Goal: Task Accomplishment & Management: Manage account settings

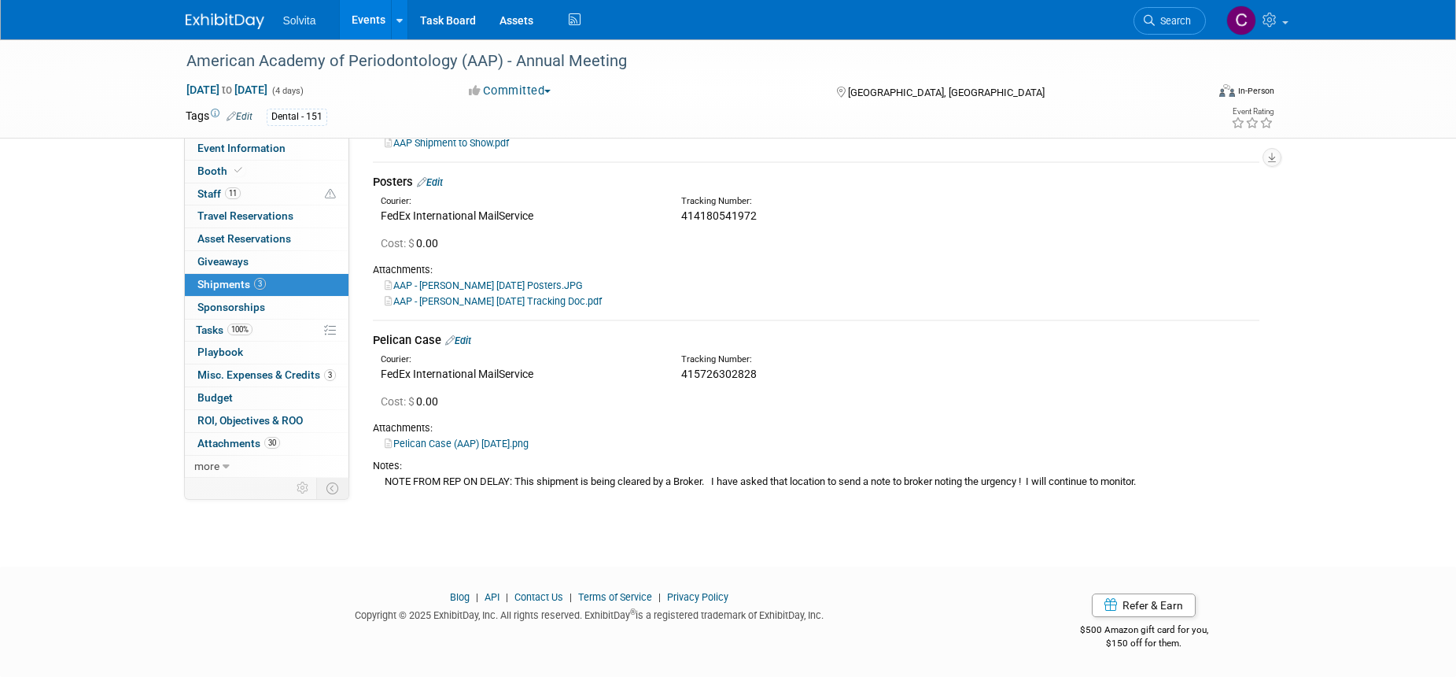
click at [626, 422] on div "Attachments:" at bounding box center [816, 428] width 887 height 14
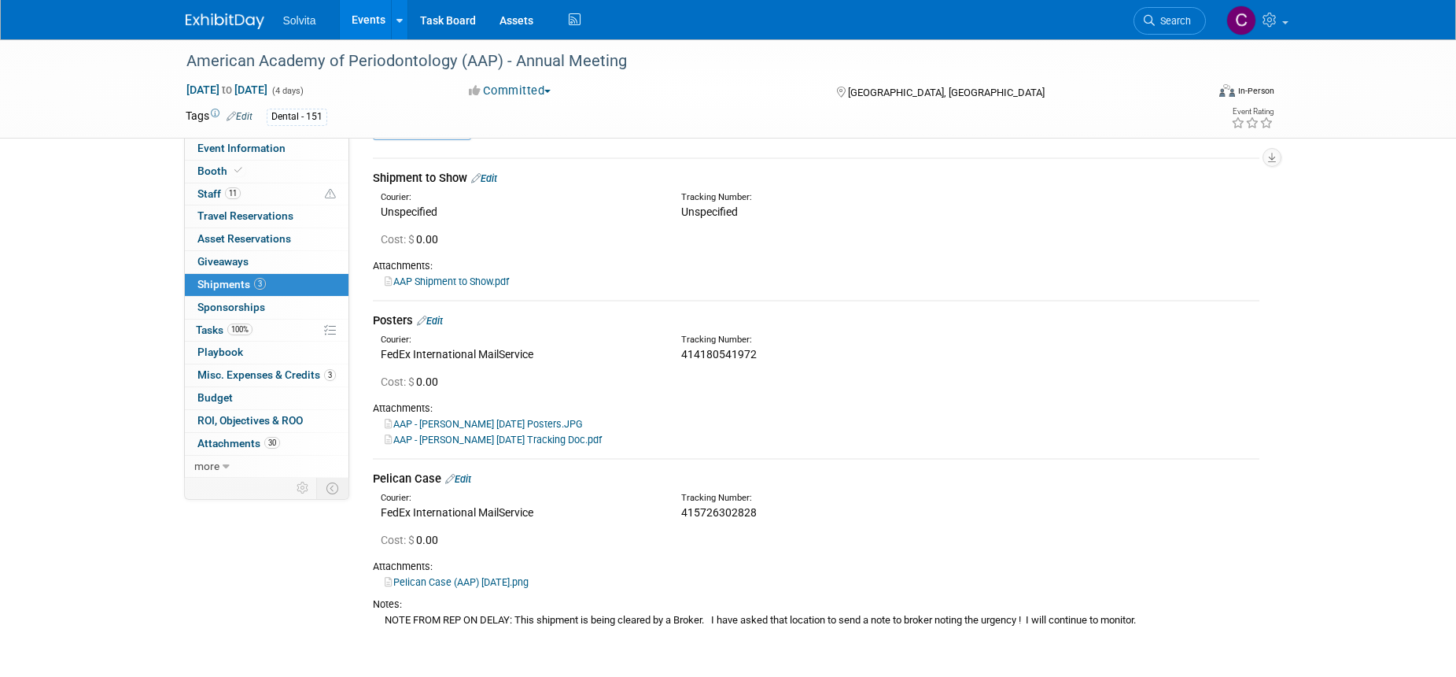
scroll to position [79, 0]
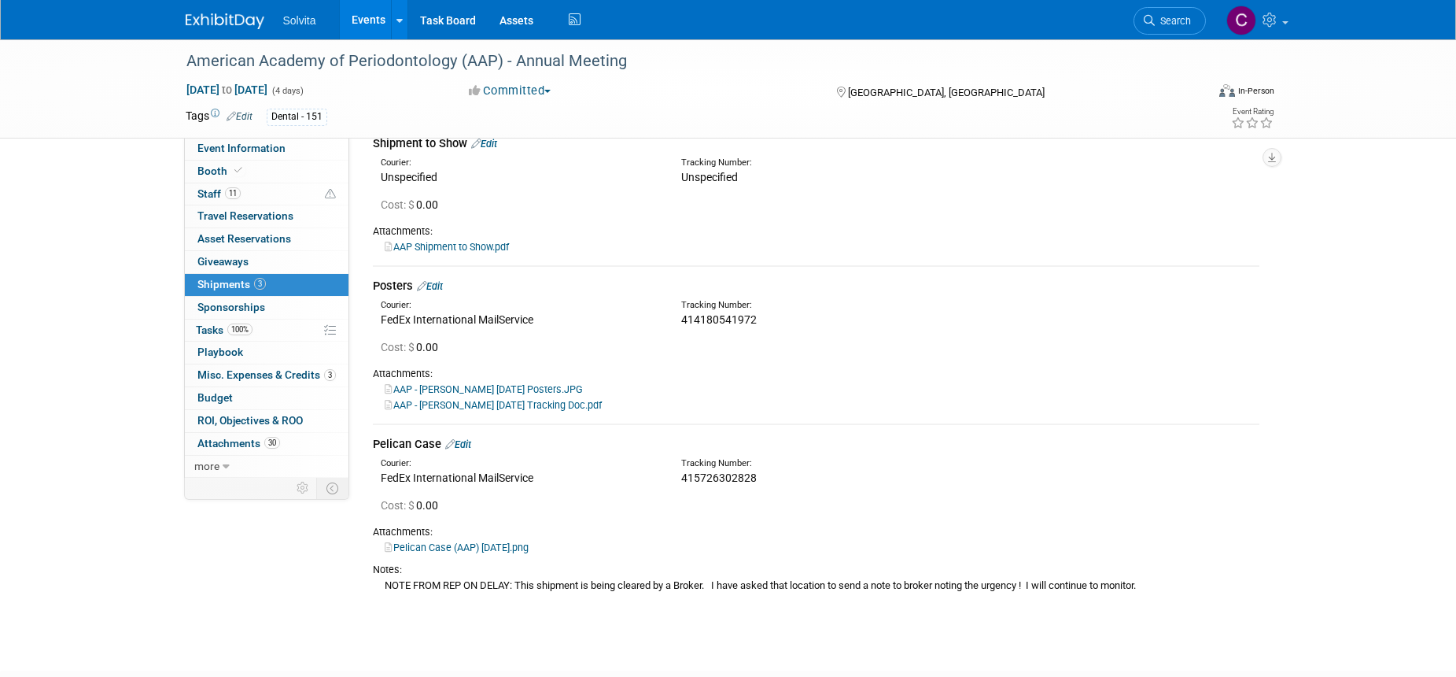
click at [370, 24] on link "Events" at bounding box center [368, 19] width 57 height 39
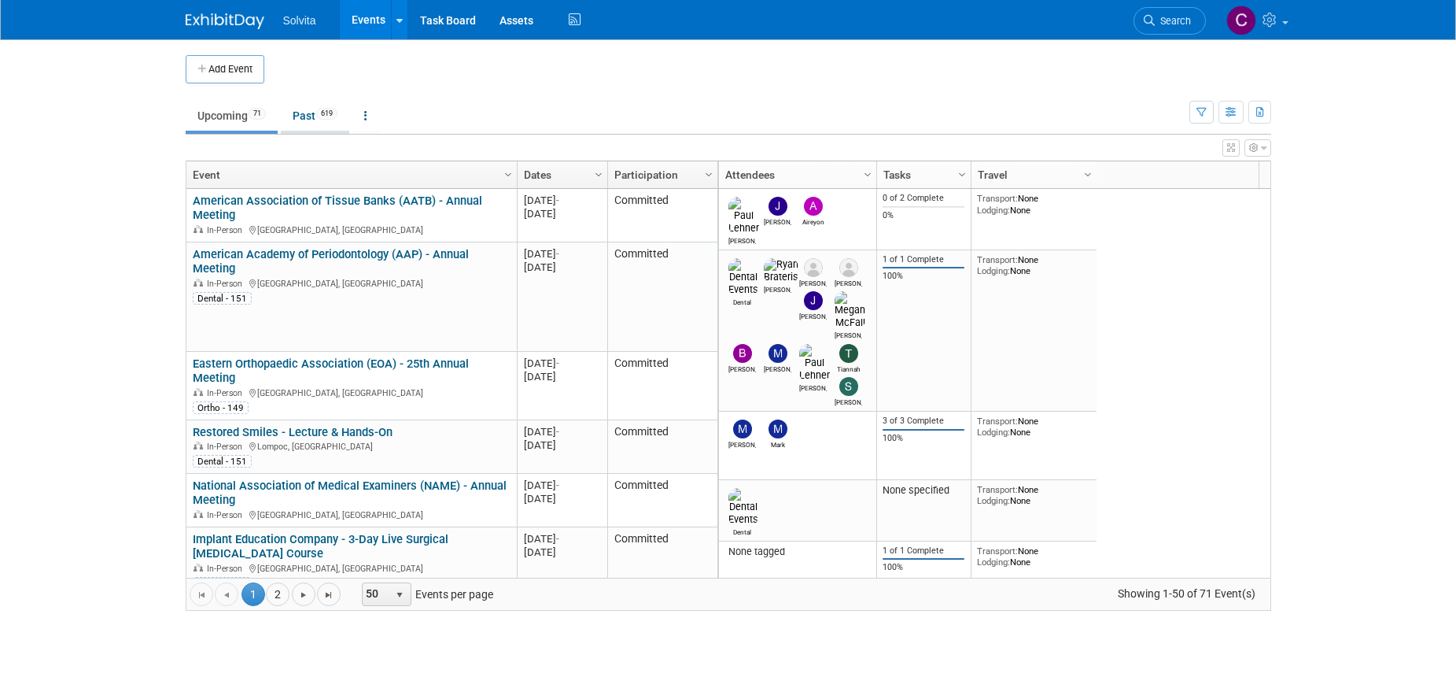
click at [293, 111] on link "Past 619" at bounding box center [315, 116] width 68 height 30
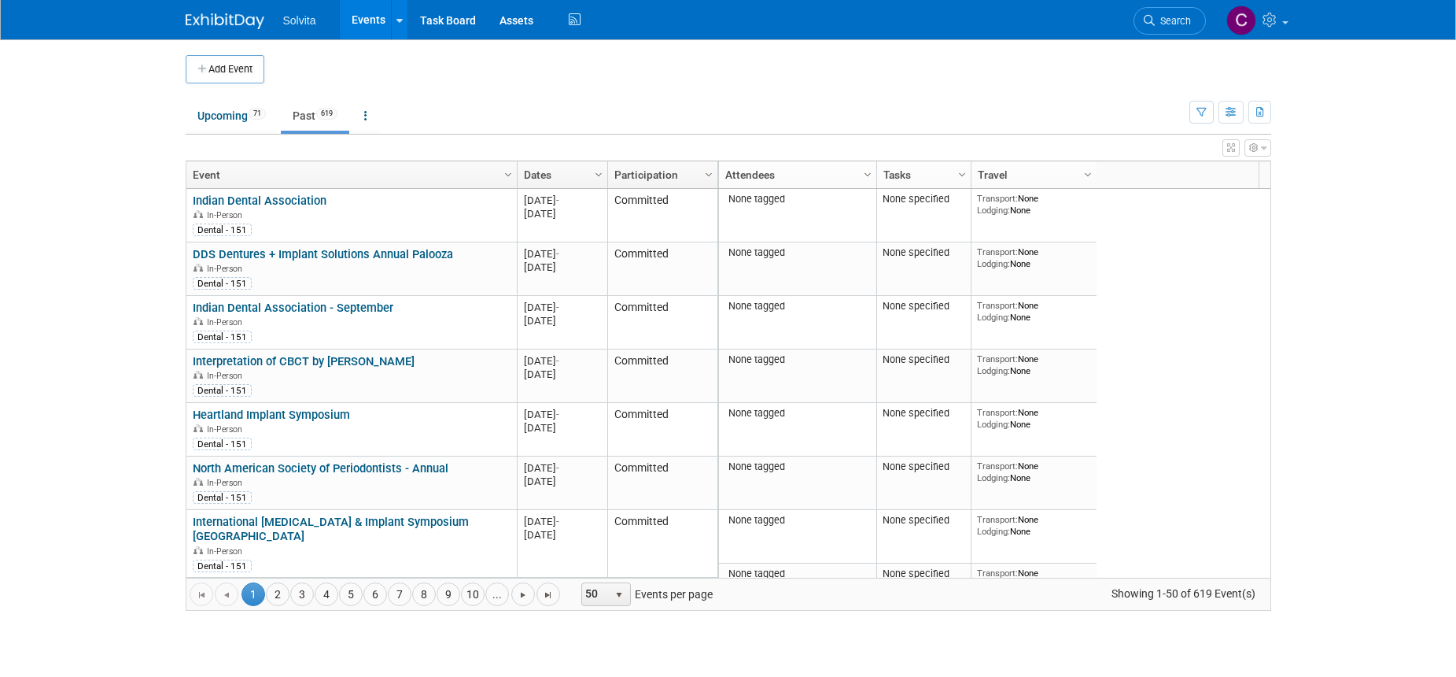
click at [544, 168] on link "Dates" at bounding box center [560, 174] width 73 height 27
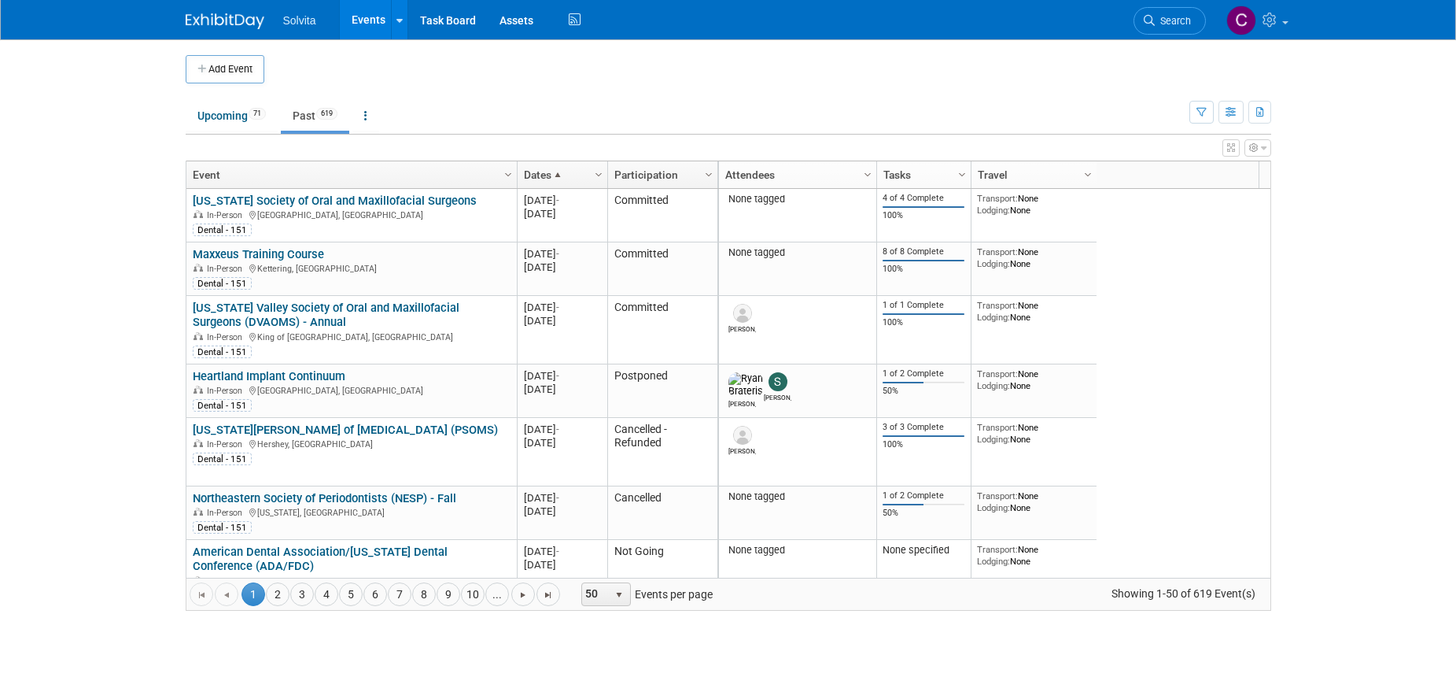
click at [544, 168] on link "Dates" at bounding box center [560, 174] width 73 height 27
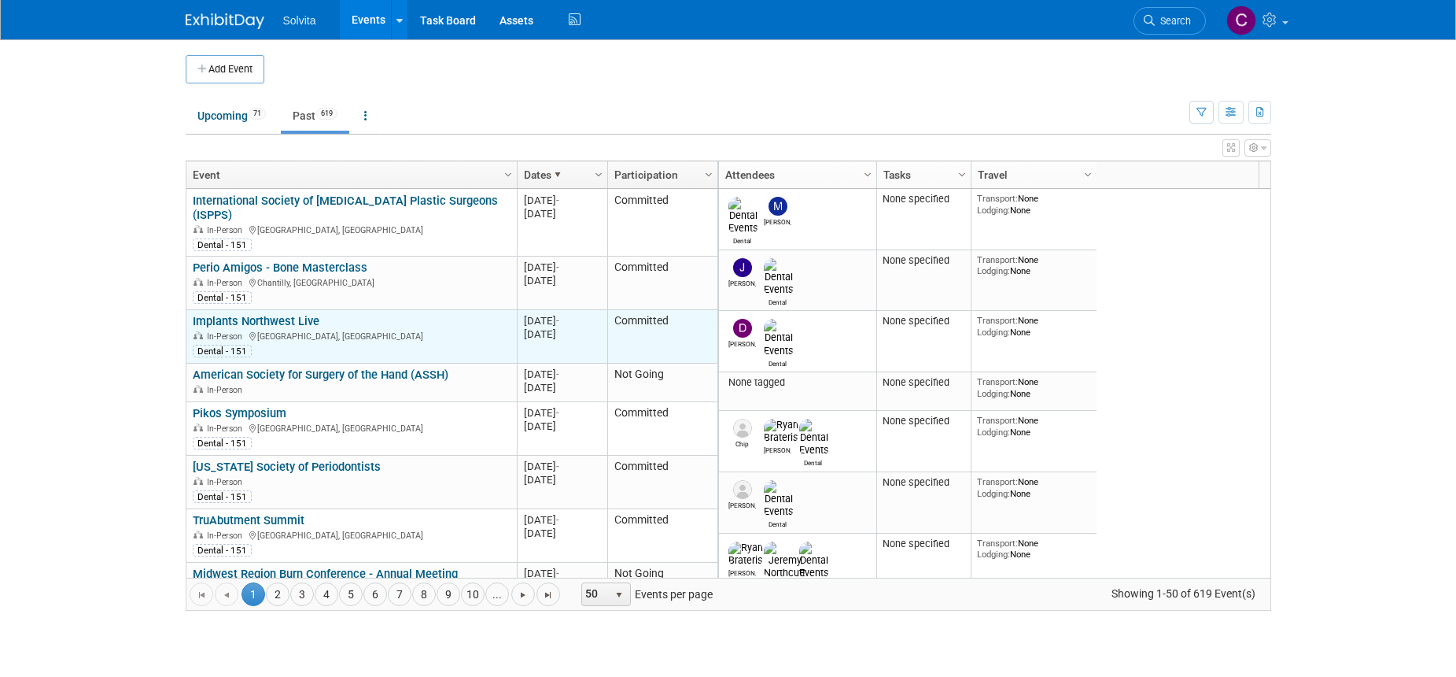
click at [281, 314] on link "Implants Northwest Live" at bounding box center [256, 321] width 127 height 14
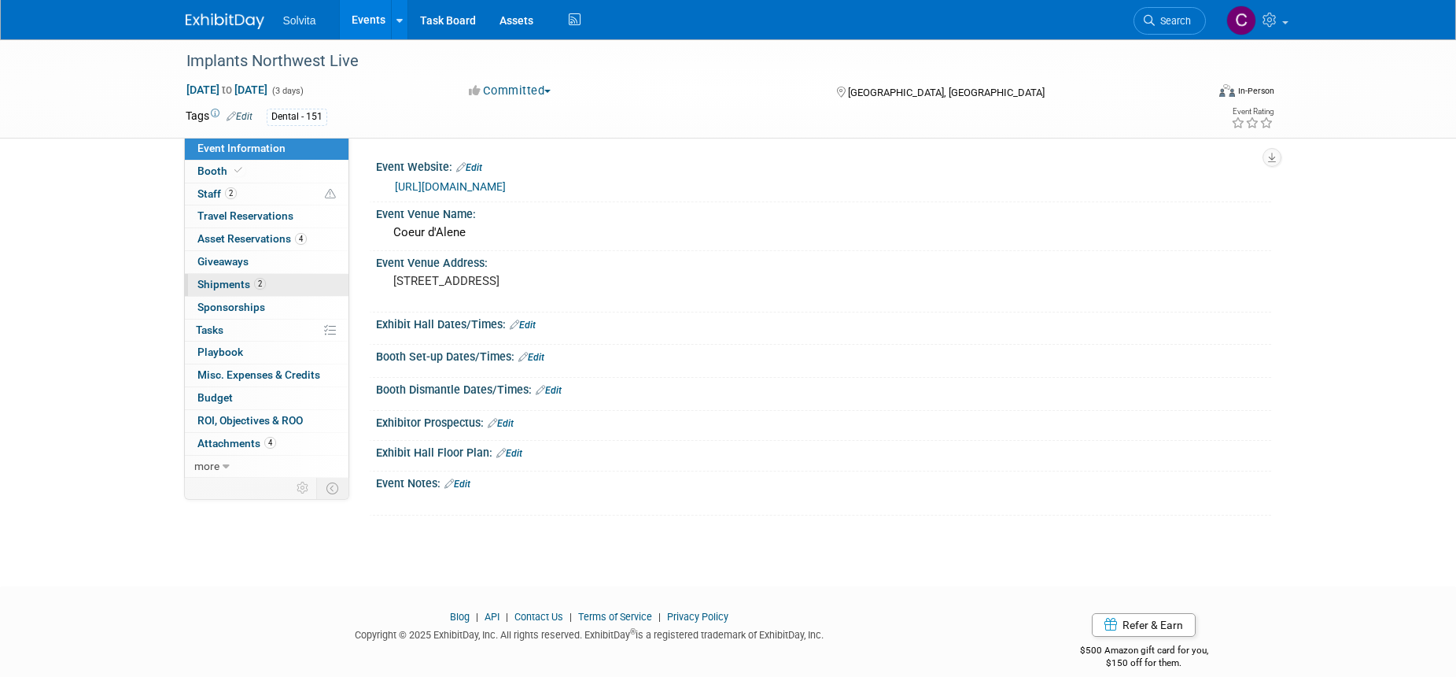
click at [224, 286] on span "Shipments 2" at bounding box center [231, 284] width 68 height 13
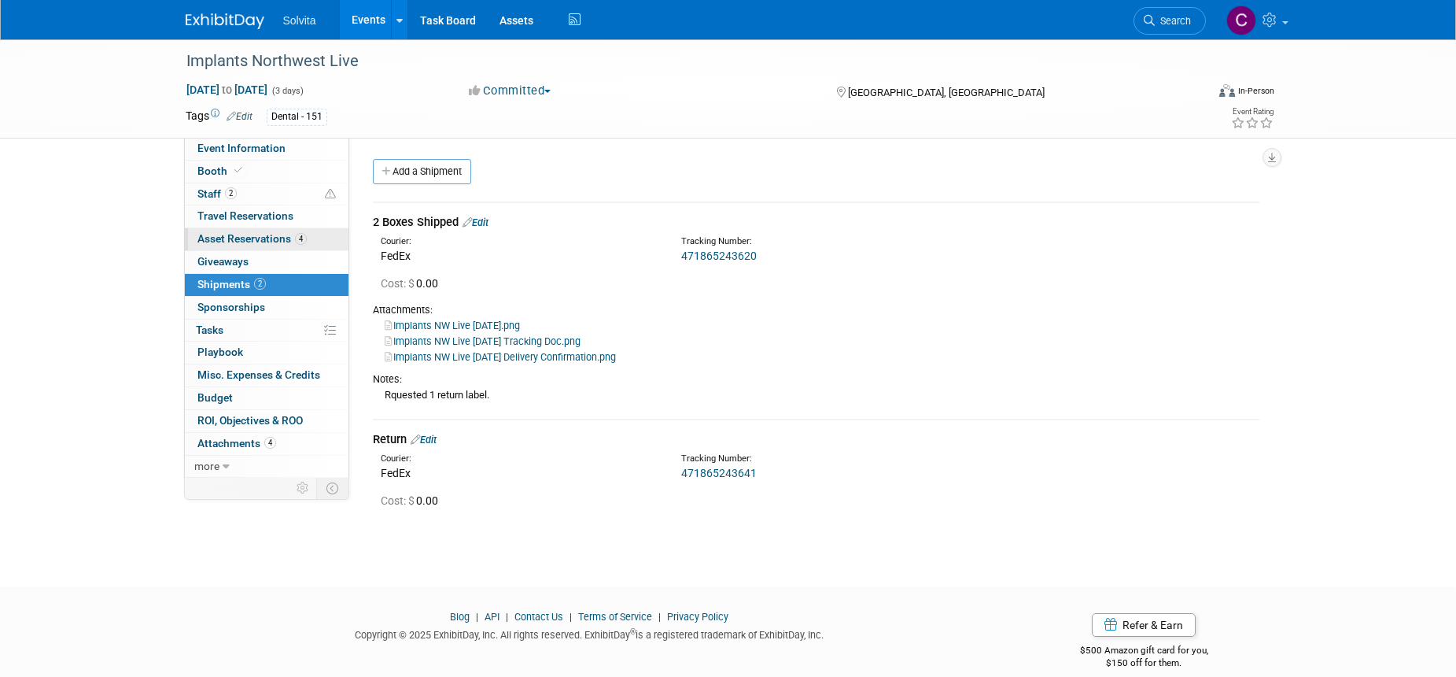
click at [230, 236] on span "Asset Reservations 4" at bounding box center [251, 238] width 109 height 13
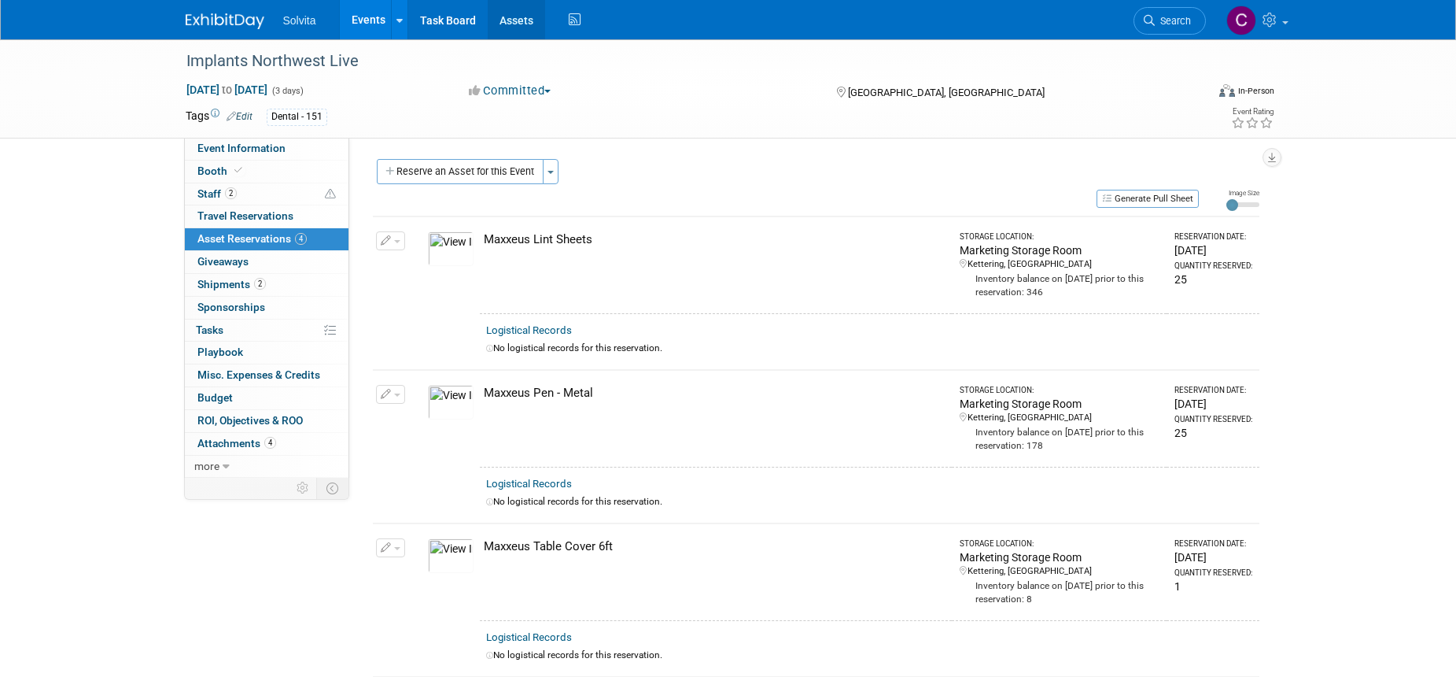
click at [512, 27] on link "Assets" at bounding box center [516, 19] width 57 height 39
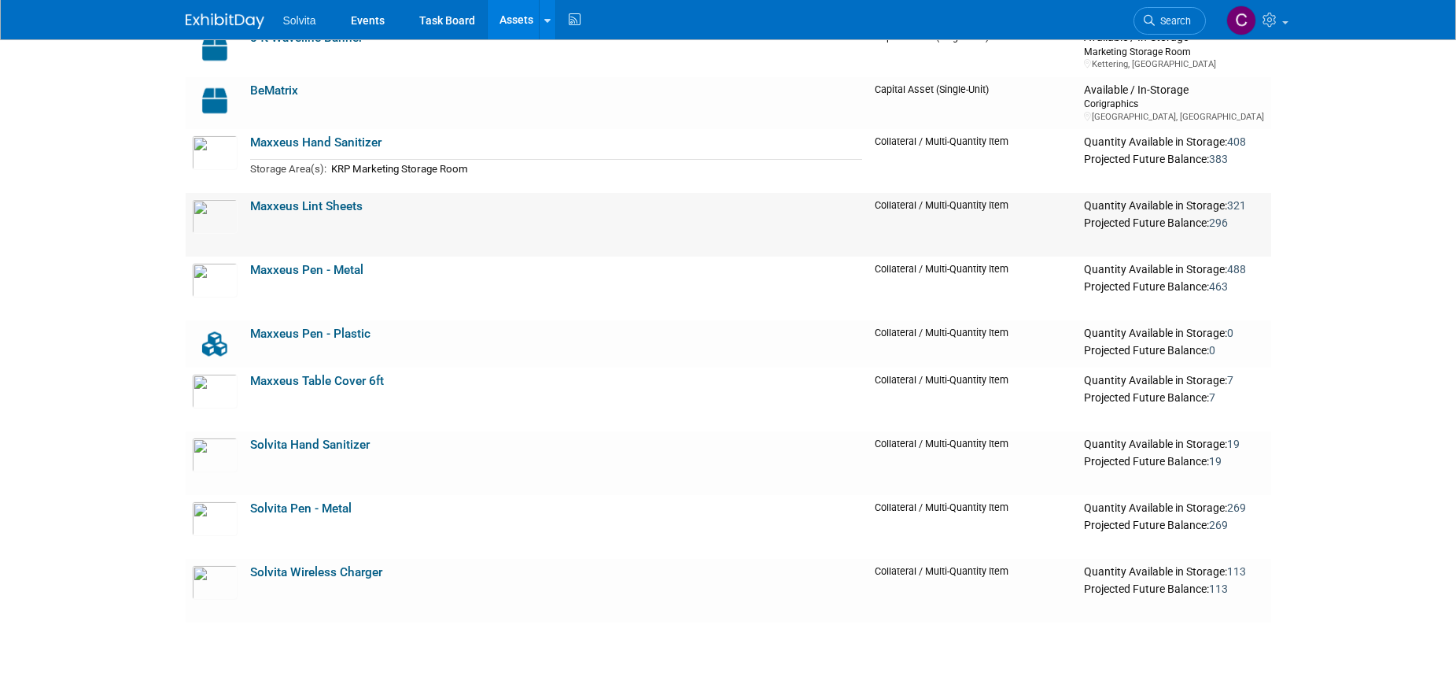
scroll to position [236, 0]
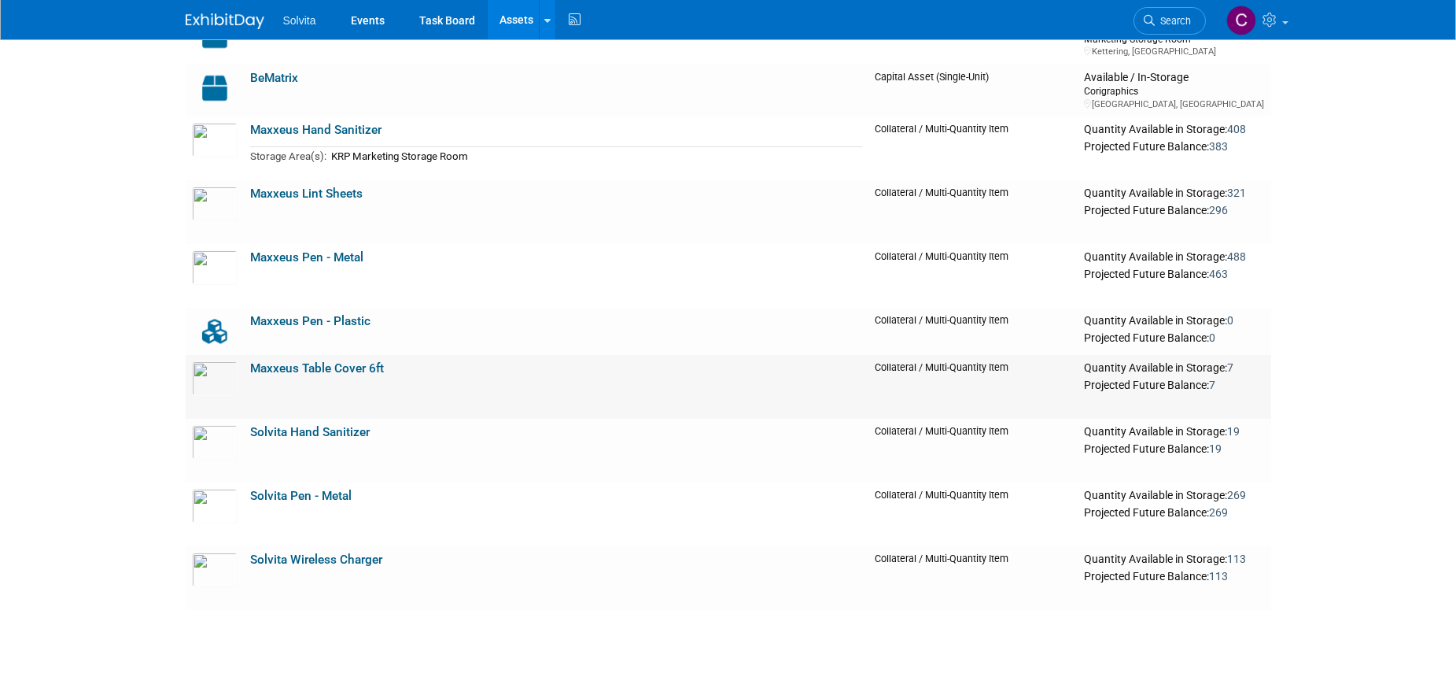
click at [385, 363] on td "Maxxeus Table Cover 6ft" at bounding box center [556, 387] width 625 height 64
drag, startPoint x: 673, startPoint y: 489, endPoint x: 394, endPoint y: 375, distance: 301.7
click at [394, 375] on td "Maxxeus Table Cover 6ft" at bounding box center [556, 387] width 625 height 64
click at [380, 373] on link "Maxxeus Table Cover 6ft" at bounding box center [317, 368] width 134 height 14
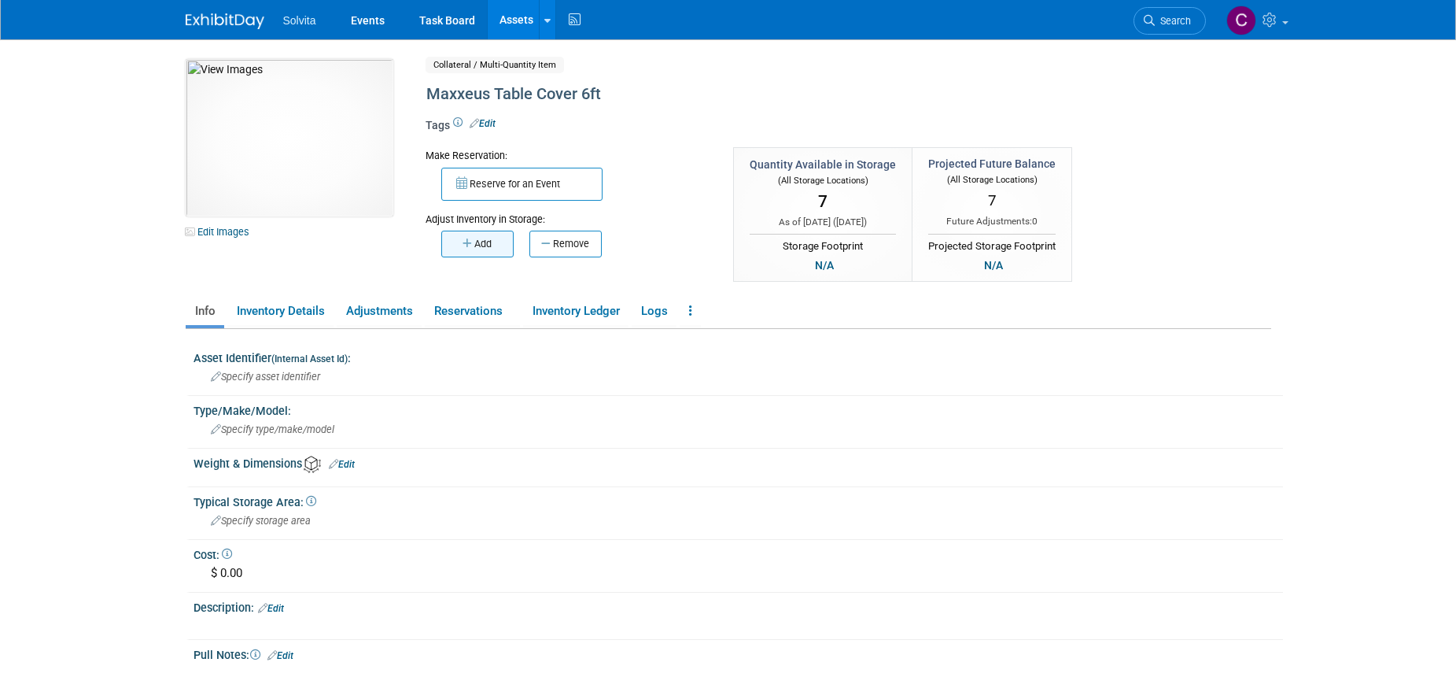
click at [460, 249] on button "Add" at bounding box center [477, 243] width 72 height 27
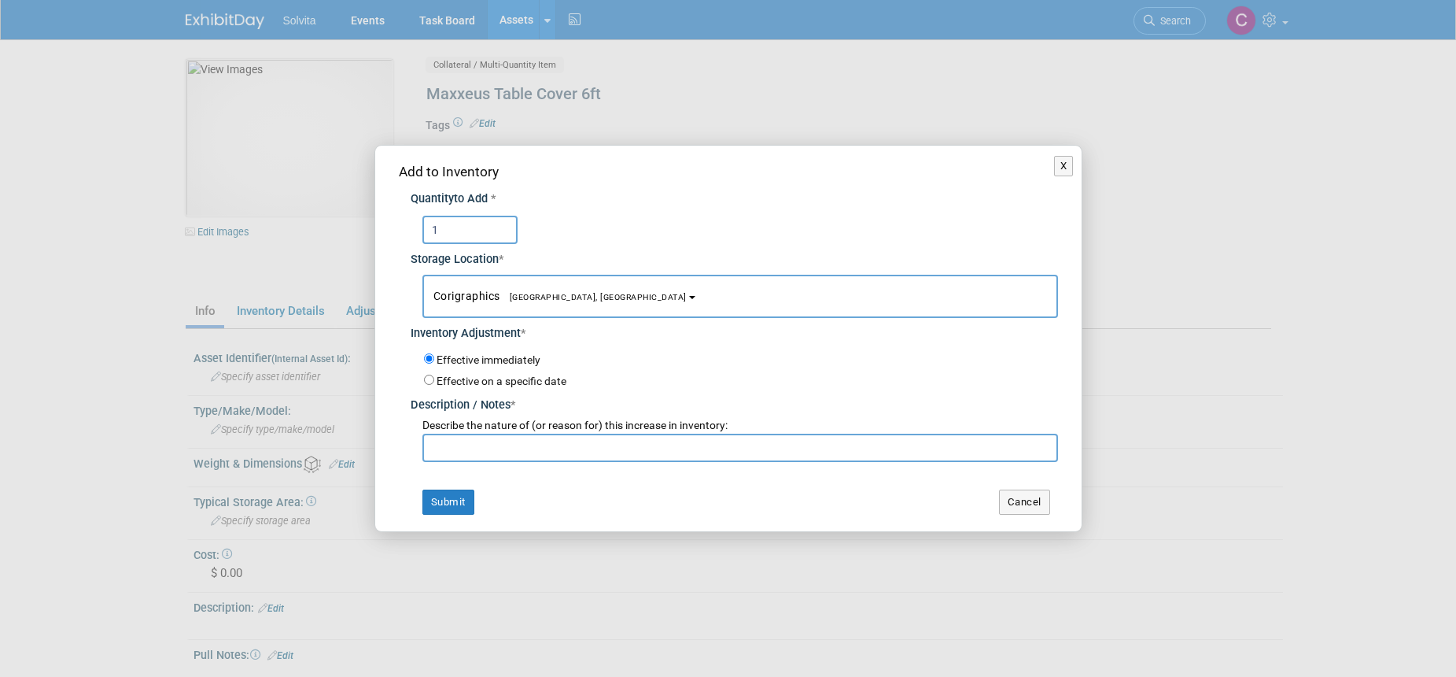
type input "1"
click at [497, 305] on button "Corigraphics [GEOGRAPHIC_DATA], [GEOGRAPHIC_DATA]" at bounding box center [740, 296] width 636 height 43
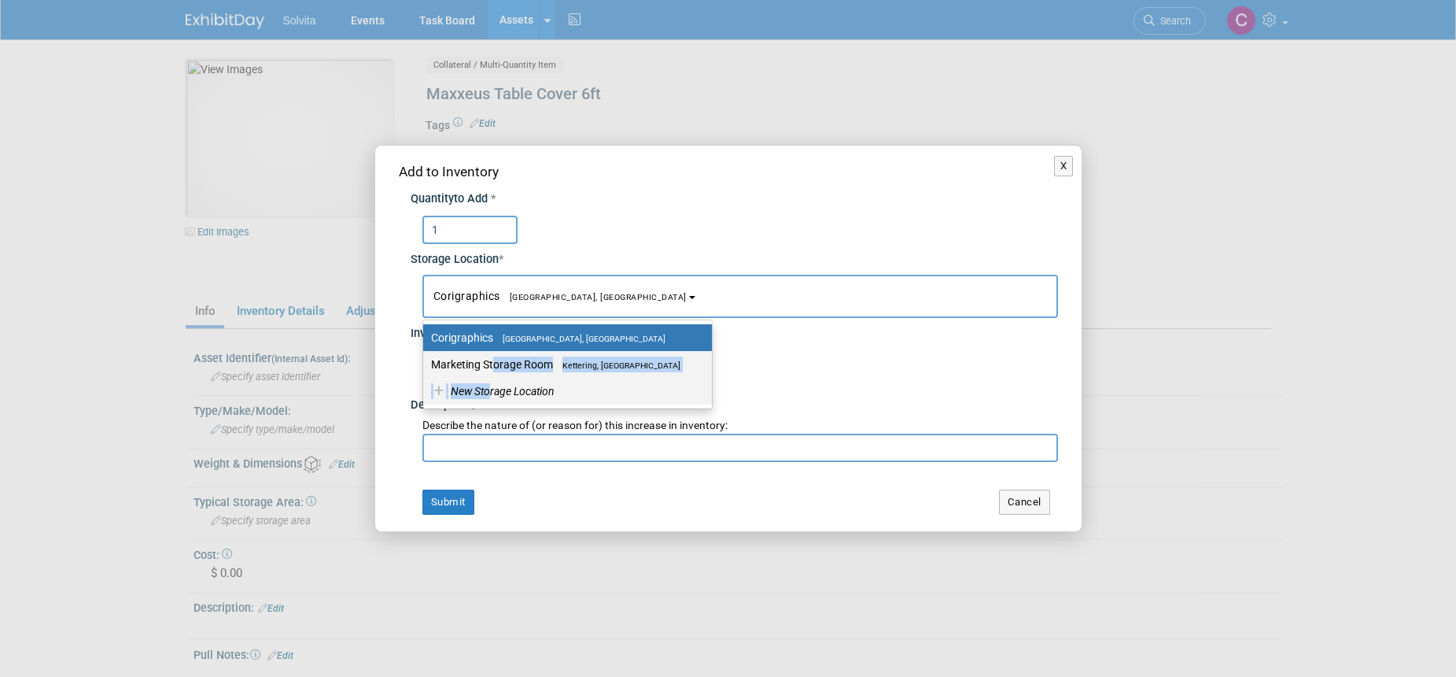
drag, startPoint x: 491, startPoint y: 387, endPoint x: 490, endPoint y: 359, distance: 28.3
click at [490, 359] on ul "Corigraphics Troy, OH Marketing Storage Room Kettering, OH New Storage Location" at bounding box center [567, 364] width 290 height 90
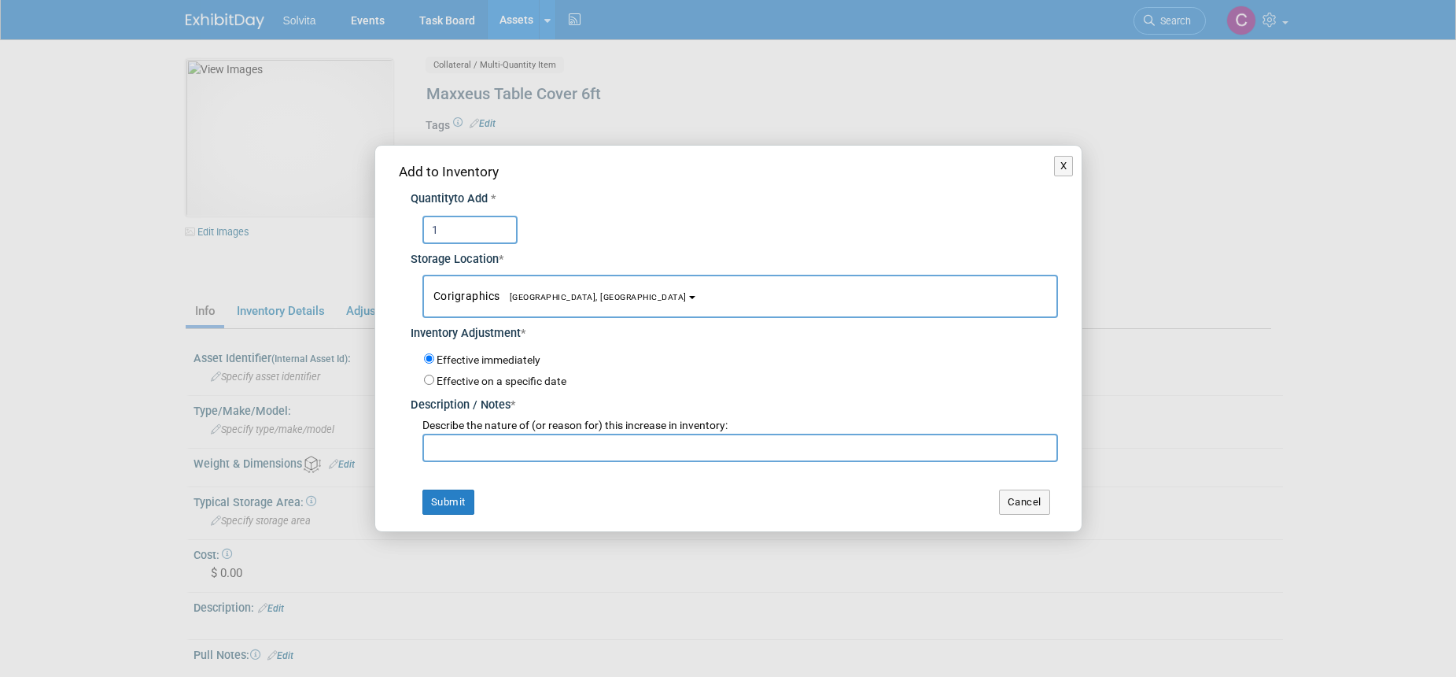
click at [478, 358] on label "Effective immediately" at bounding box center [489, 360] width 104 height 16
click at [434, 358] on input "Effective immediately" at bounding box center [429, 358] width 10 height 10
click at [477, 289] on span "Corigraphics [GEOGRAPHIC_DATA], [GEOGRAPHIC_DATA]" at bounding box center [559, 295] width 253 height 13
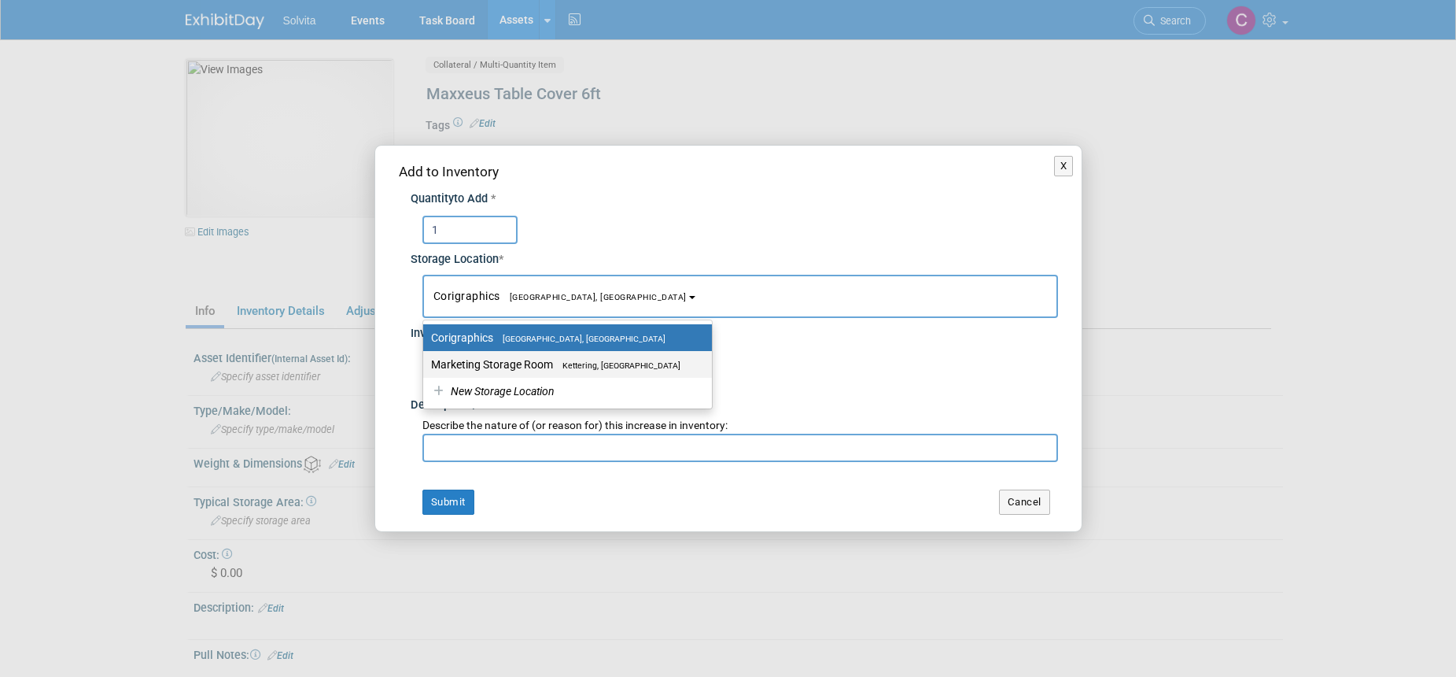
click at [483, 361] on label "Marketing Storage Room Kettering, [GEOGRAPHIC_DATA]" at bounding box center [563, 364] width 265 height 20
click at [426, 361] on input "Marketing Storage Room Kettering, [GEOGRAPHIC_DATA]" at bounding box center [420, 365] width 10 height 10
select select "11223481"
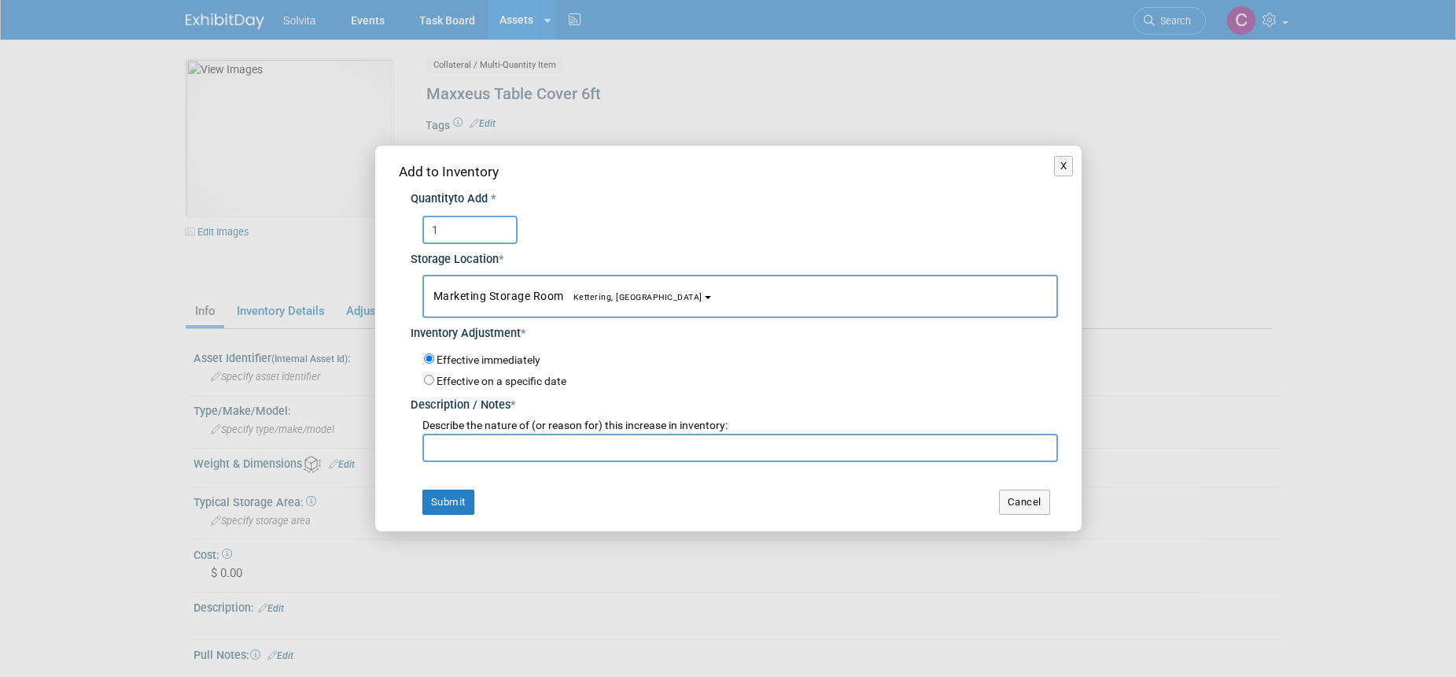
click at [487, 450] on input "text" at bounding box center [740, 447] width 636 height 28
type input "Returned from Implants NW"
click at [466, 501] on button "Submit" at bounding box center [448, 501] width 52 height 25
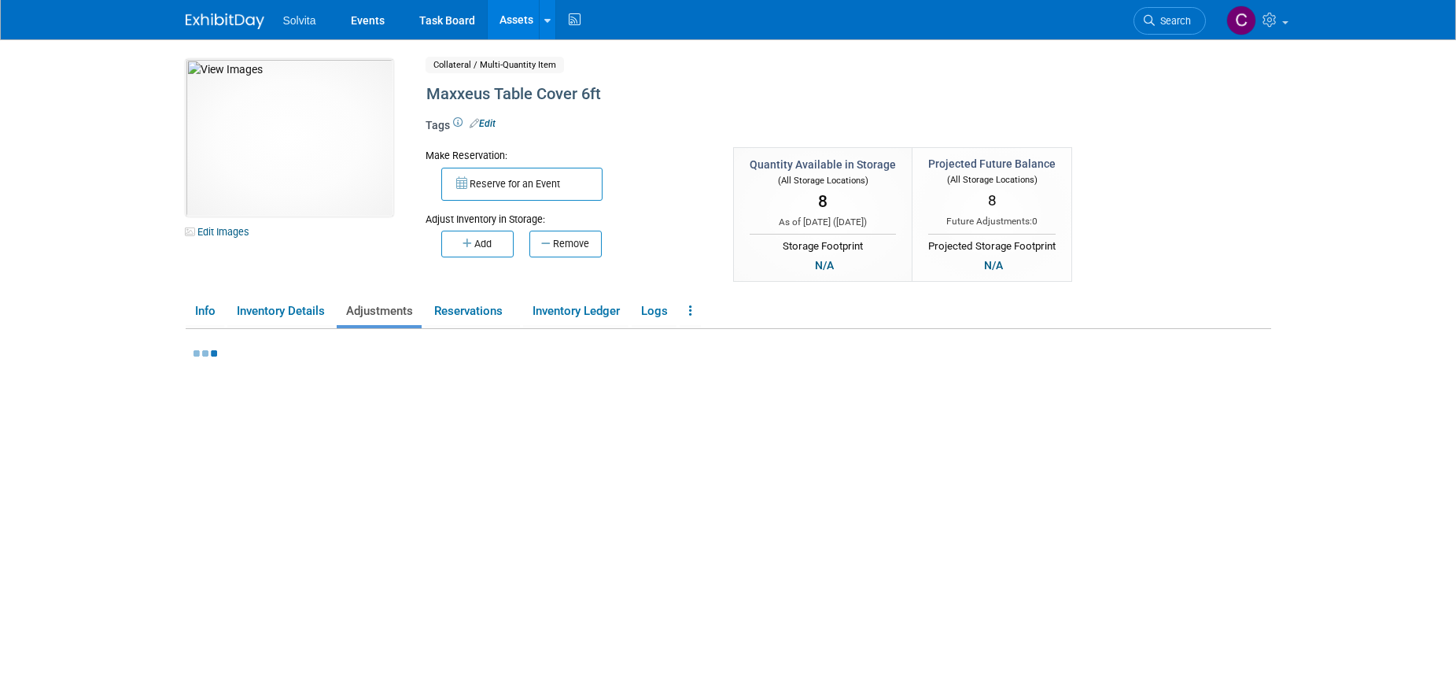
drag, startPoint x: 808, startPoint y: 517, endPoint x: 576, endPoint y: 507, distance: 232.3
click at [576, 507] on div at bounding box center [733, 510] width 1078 height 362
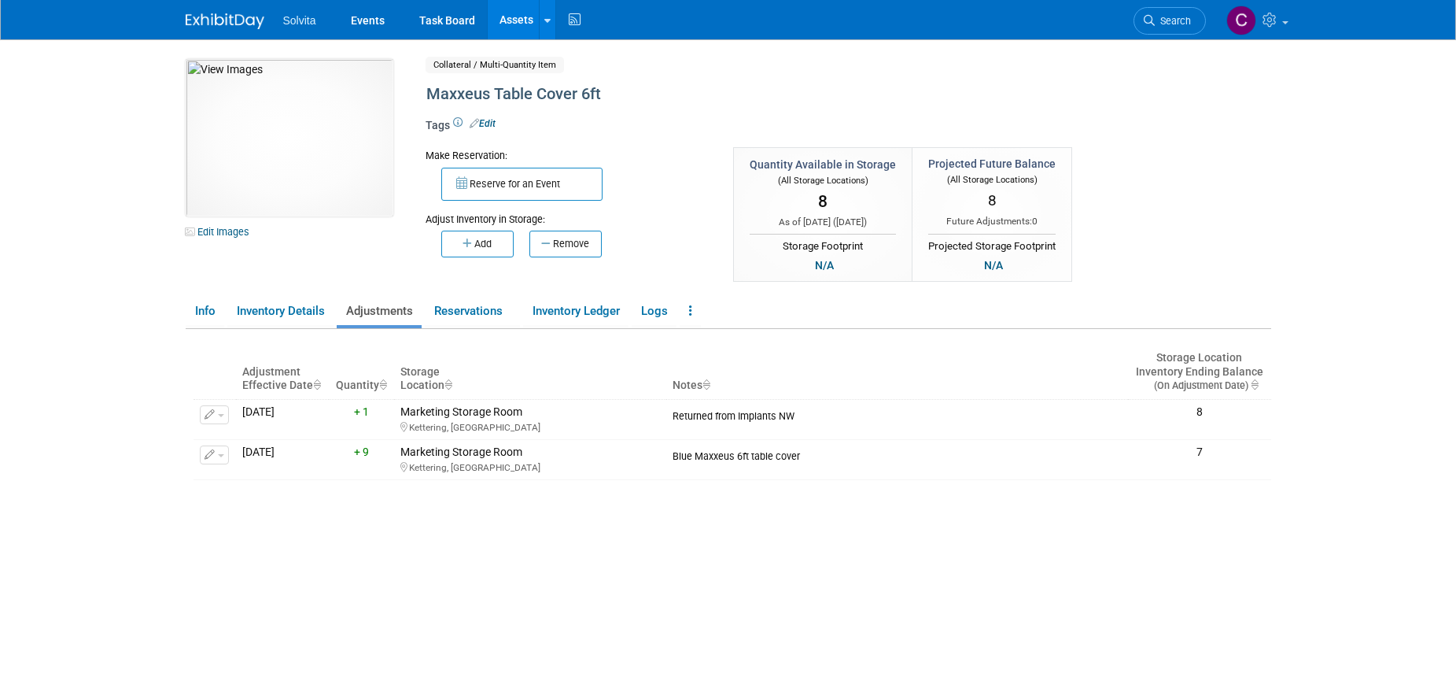
click at [509, 20] on link "Assets" at bounding box center [516, 19] width 57 height 39
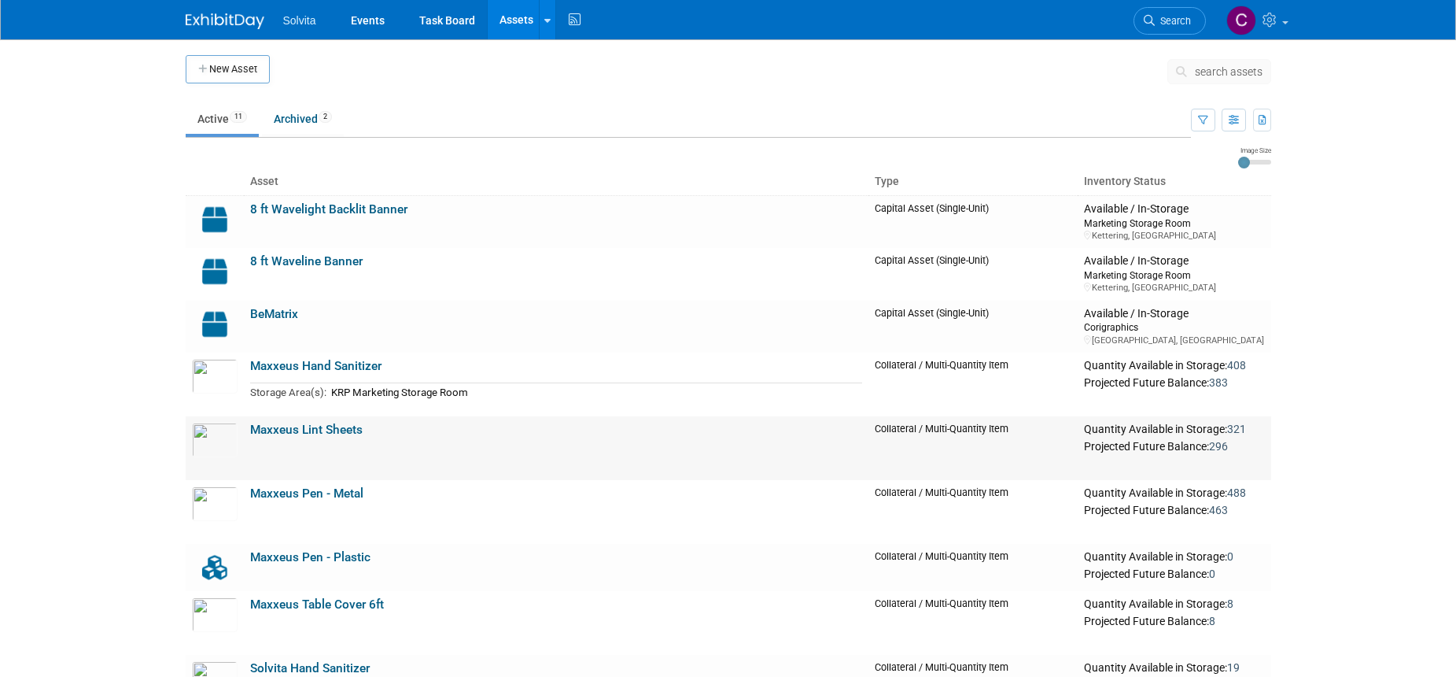
click at [312, 434] on link "Maxxeus Lint Sheets" at bounding box center [306, 429] width 112 height 14
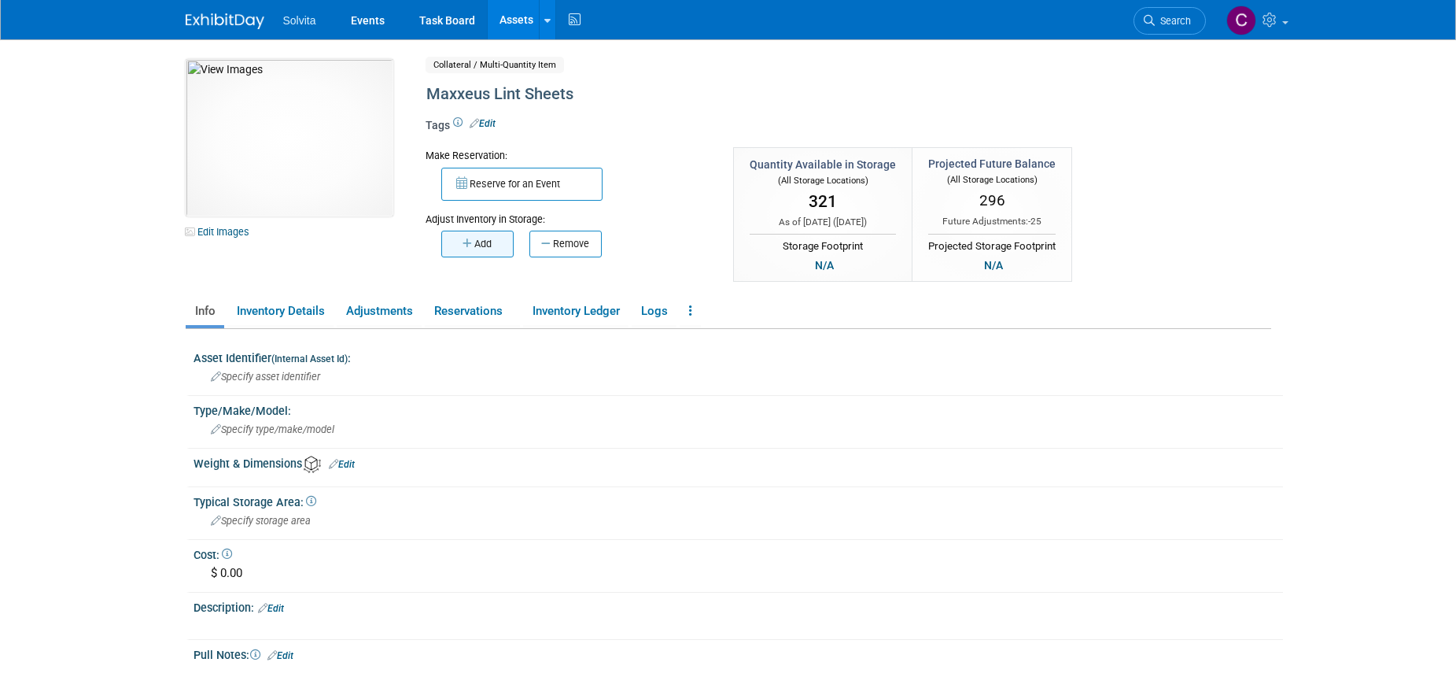
click at [482, 249] on button "Add" at bounding box center [477, 243] width 72 height 27
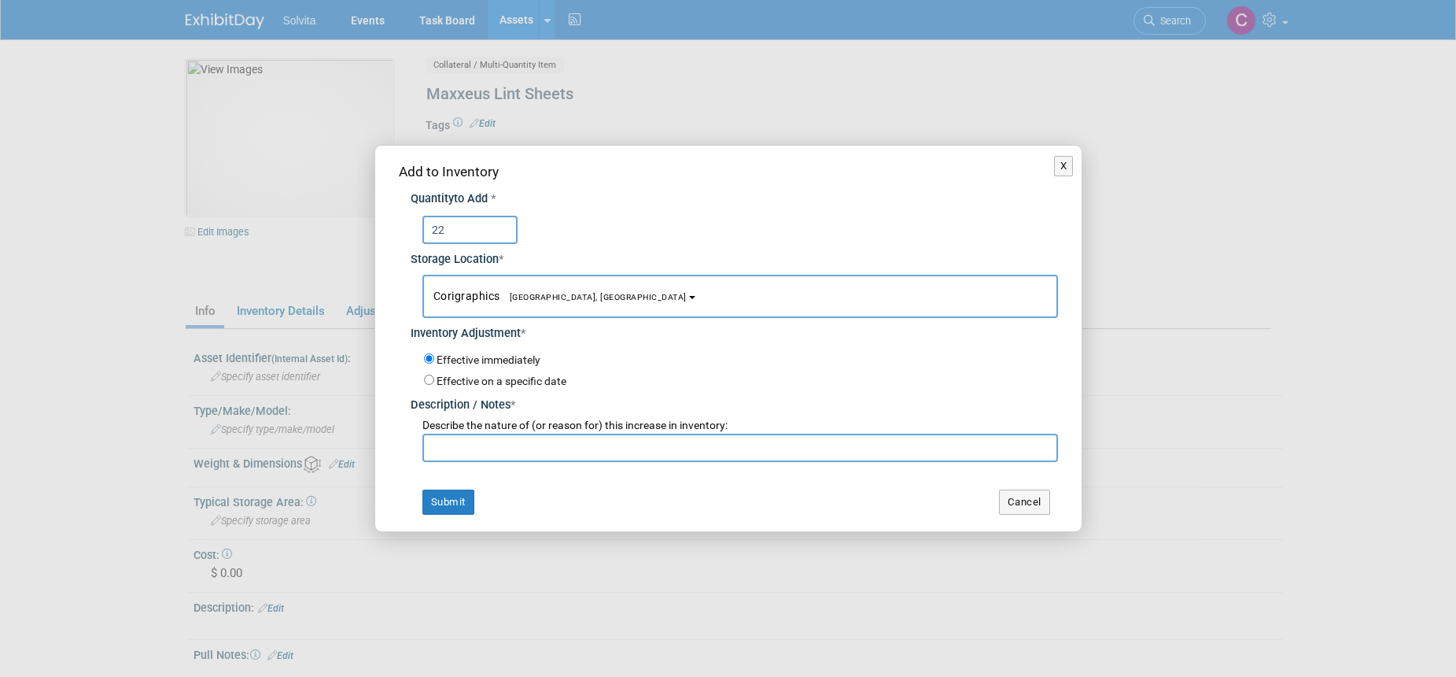
type input "22"
click at [462, 294] on span "Corigraphics [GEOGRAPHIC_DATA], [GEOGRAPHIC_DATA]" at bounding box center [559, 295] width 253 height 13
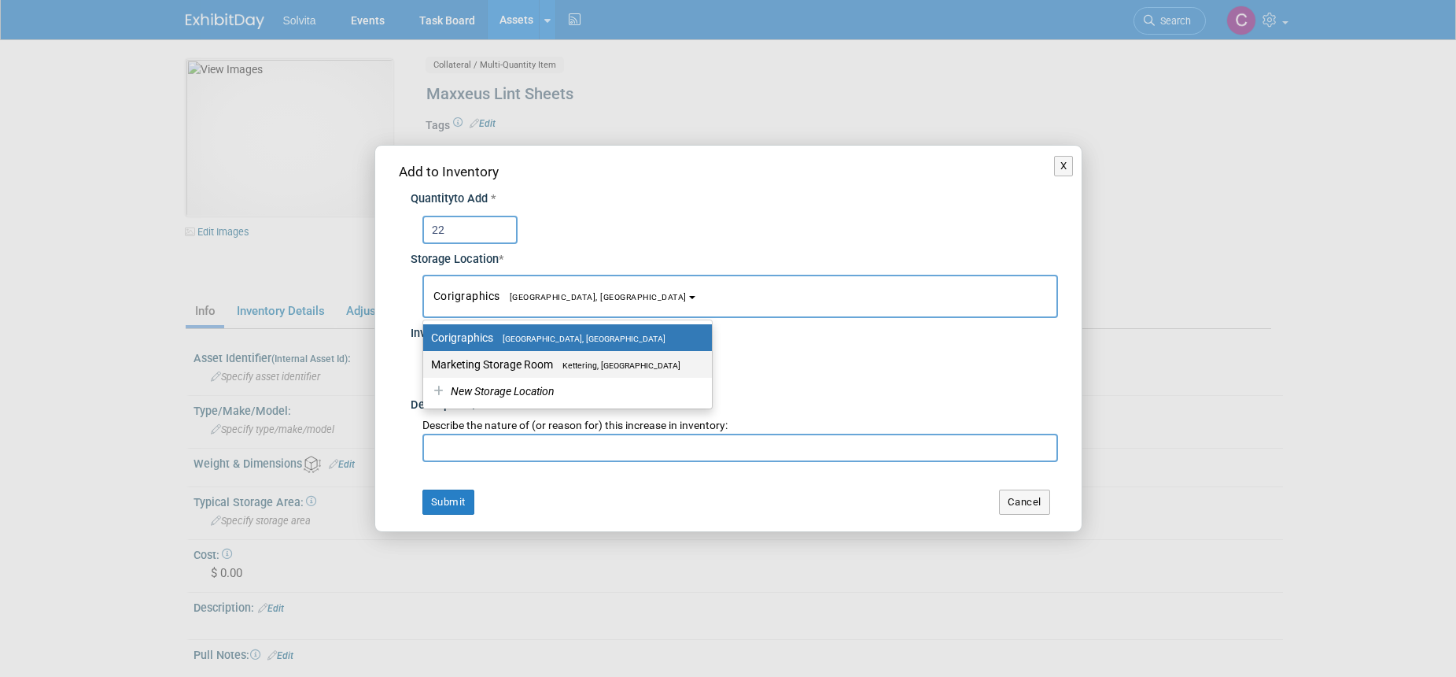
click at [466, 367] on label "Marketing Storage Room Kettering, OH" at bounding box center [563, 364] width 265 height 20
click at [426, 367] on input "Marketing Storage Room Kettering, OH" at bounding box center [420, 365] width 10 height 10
select select "11223481"
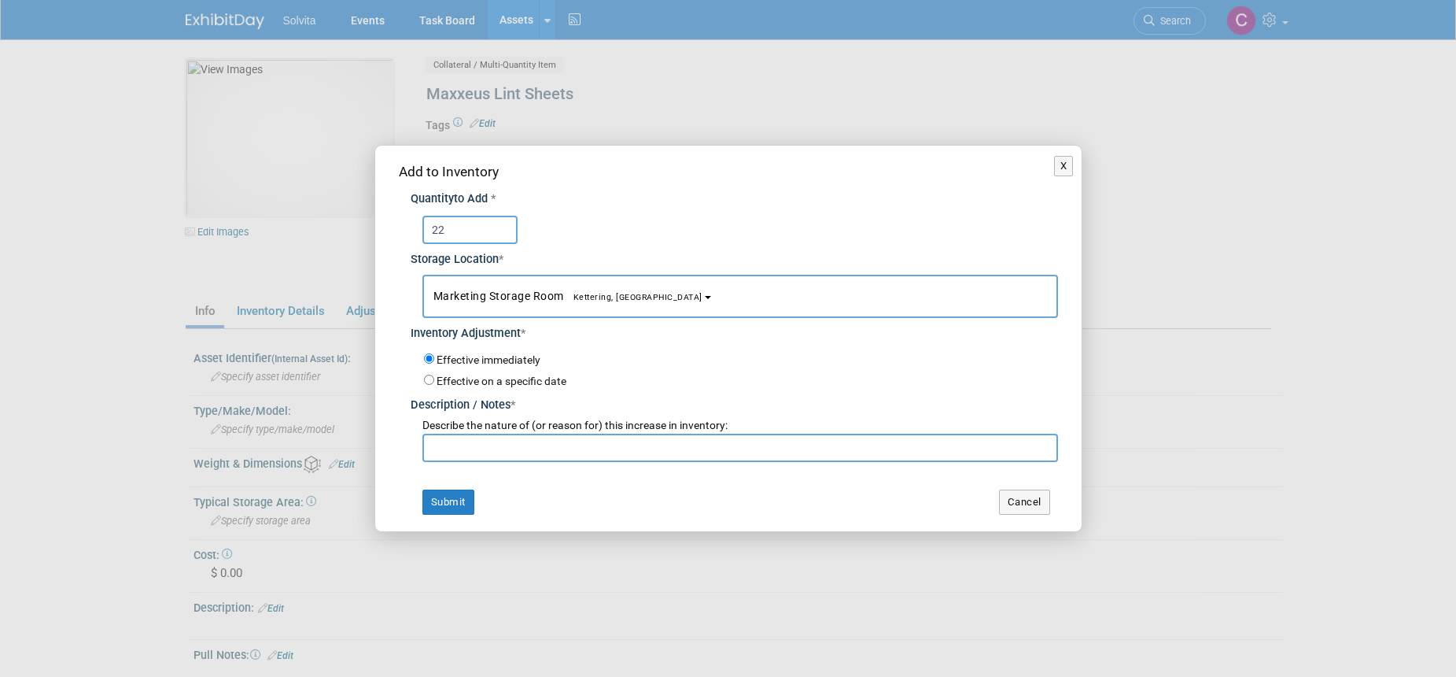
click at [491, 450] on input "text" at bounding box center [740, 447] width 636 height 28
type input "Returned from Implants NW"
click at [443, 489] on button "Submit" at bounding box center [448, 501] width 52 height 25
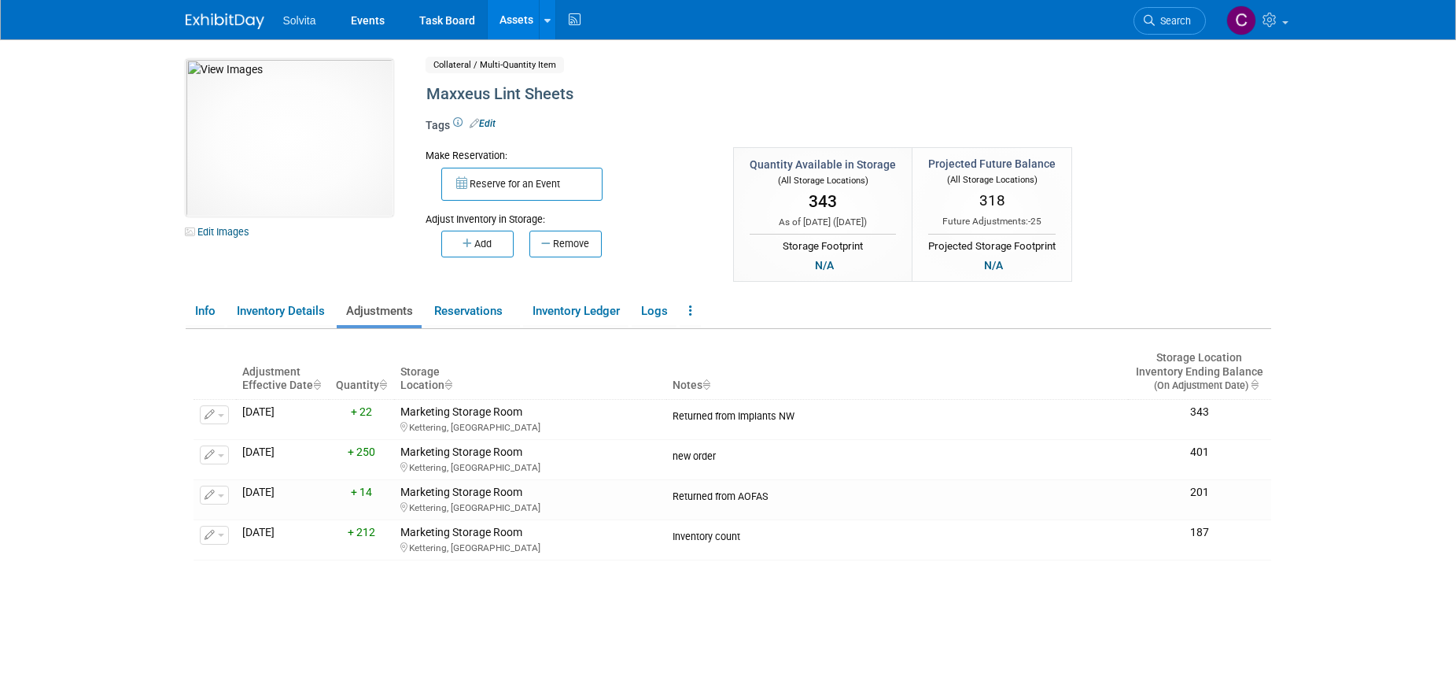
click at [518, 20] on link "Assets" at bounding box center [516, 19] width 57 height 39
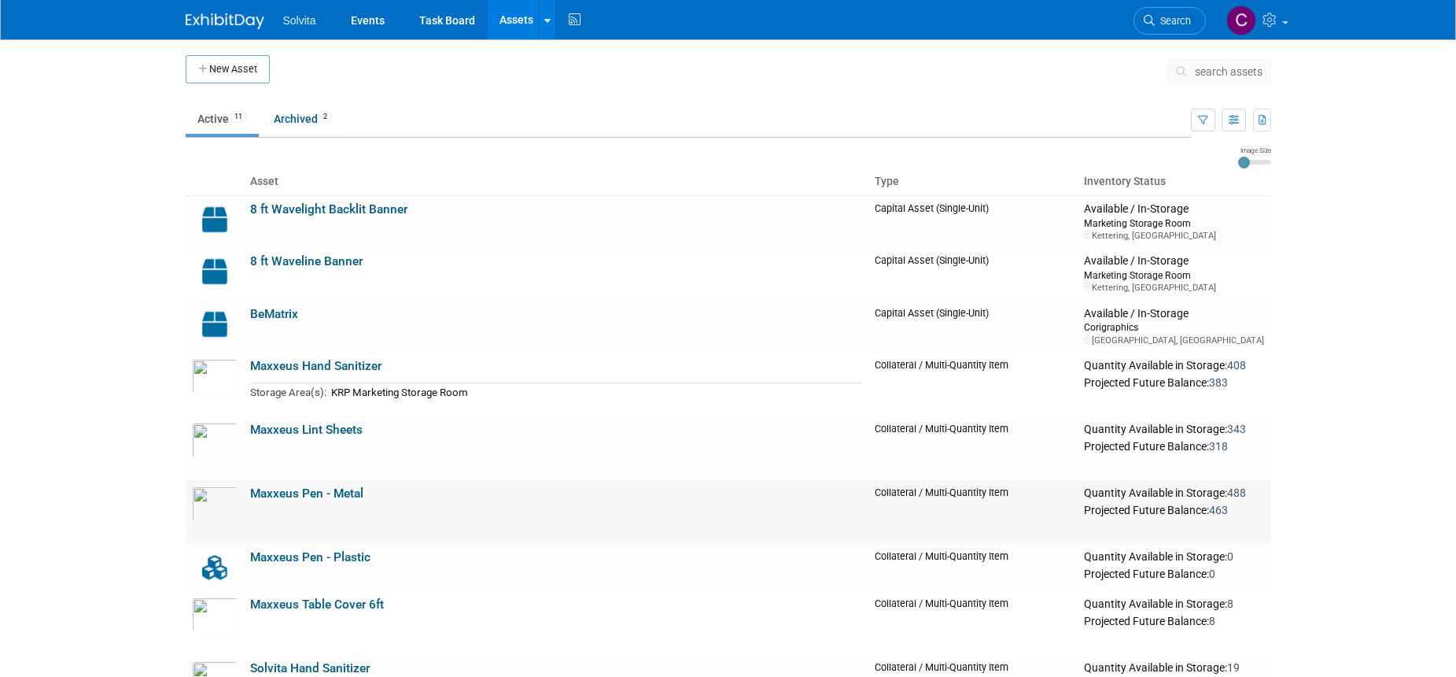
click at [351, 500] on link "Maxxeus Pen - Metal" at bounding box center [306, 493] width 113 height 14
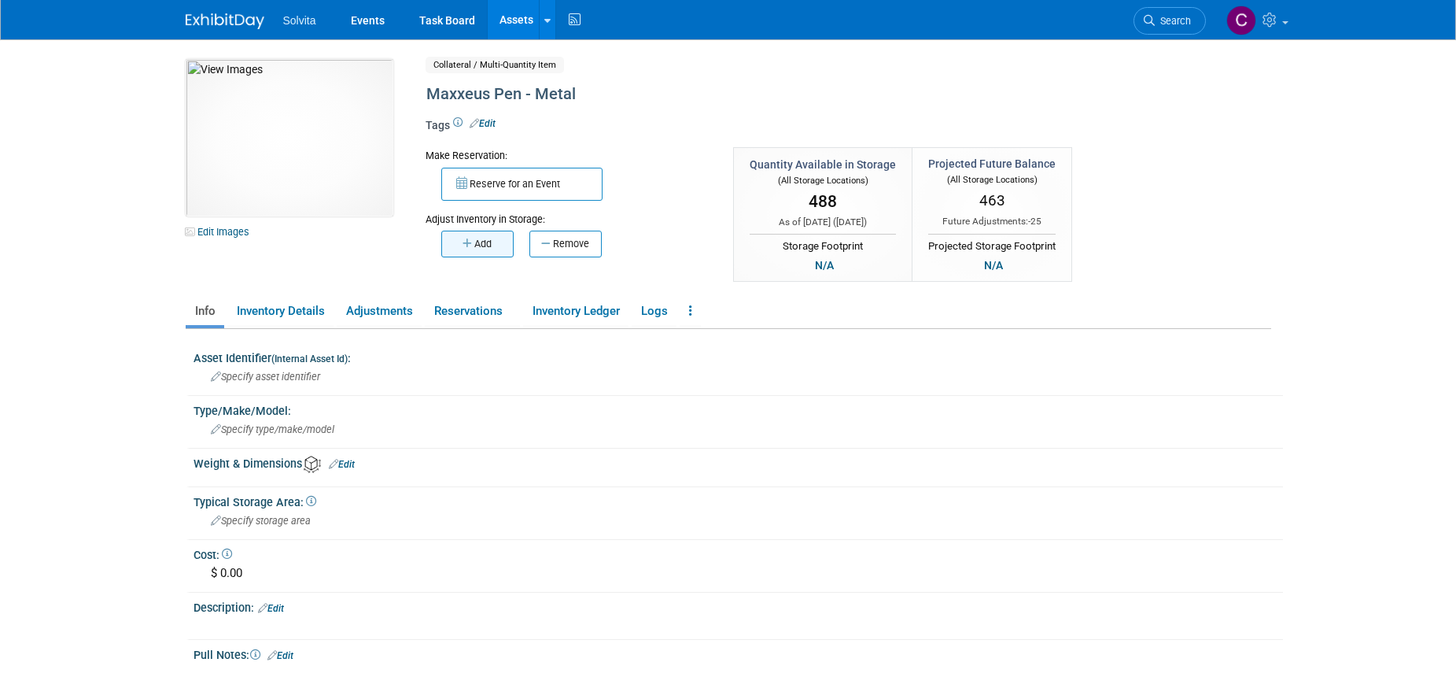
click at [491, 234] on button "Add" at bounding box center [477, 243] width 72 height 27
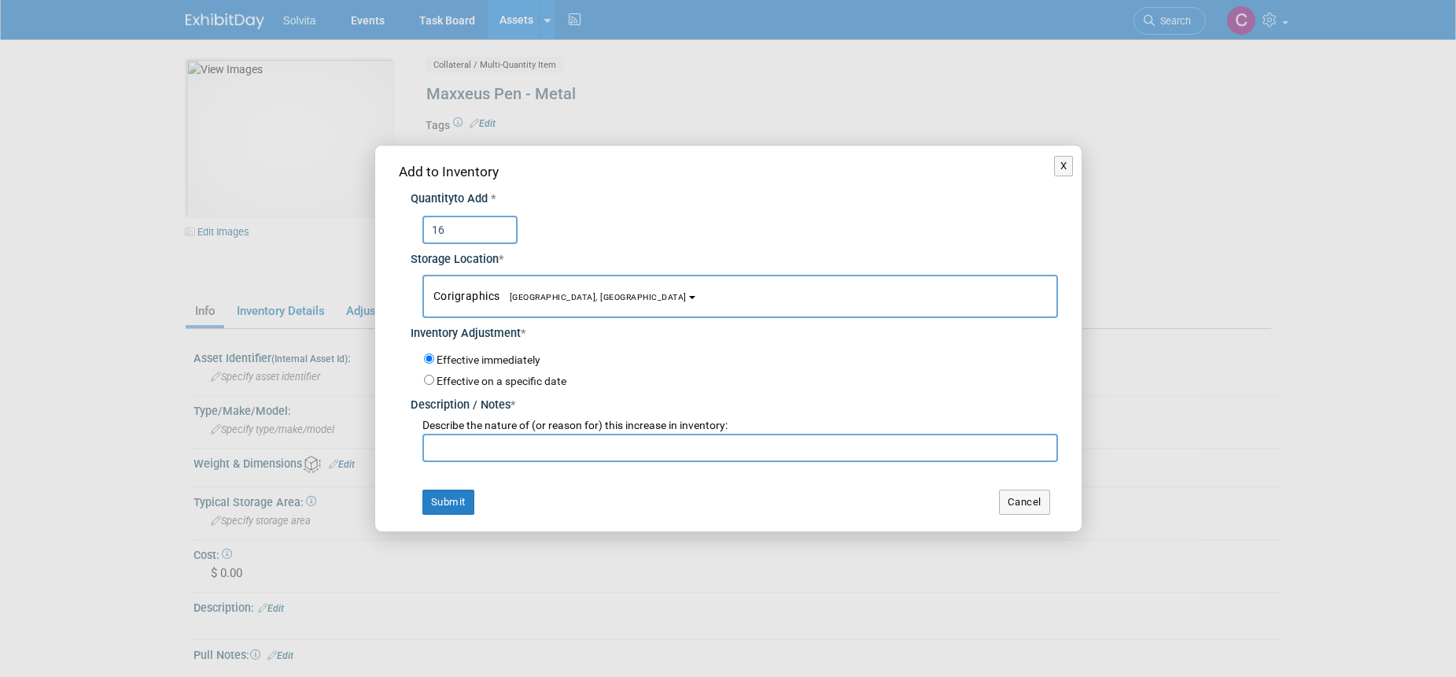
type input "16"
click at [491, 296] on span "Corigraphics Troy, OH" at bounding box center [559, 295] width 253 height 13
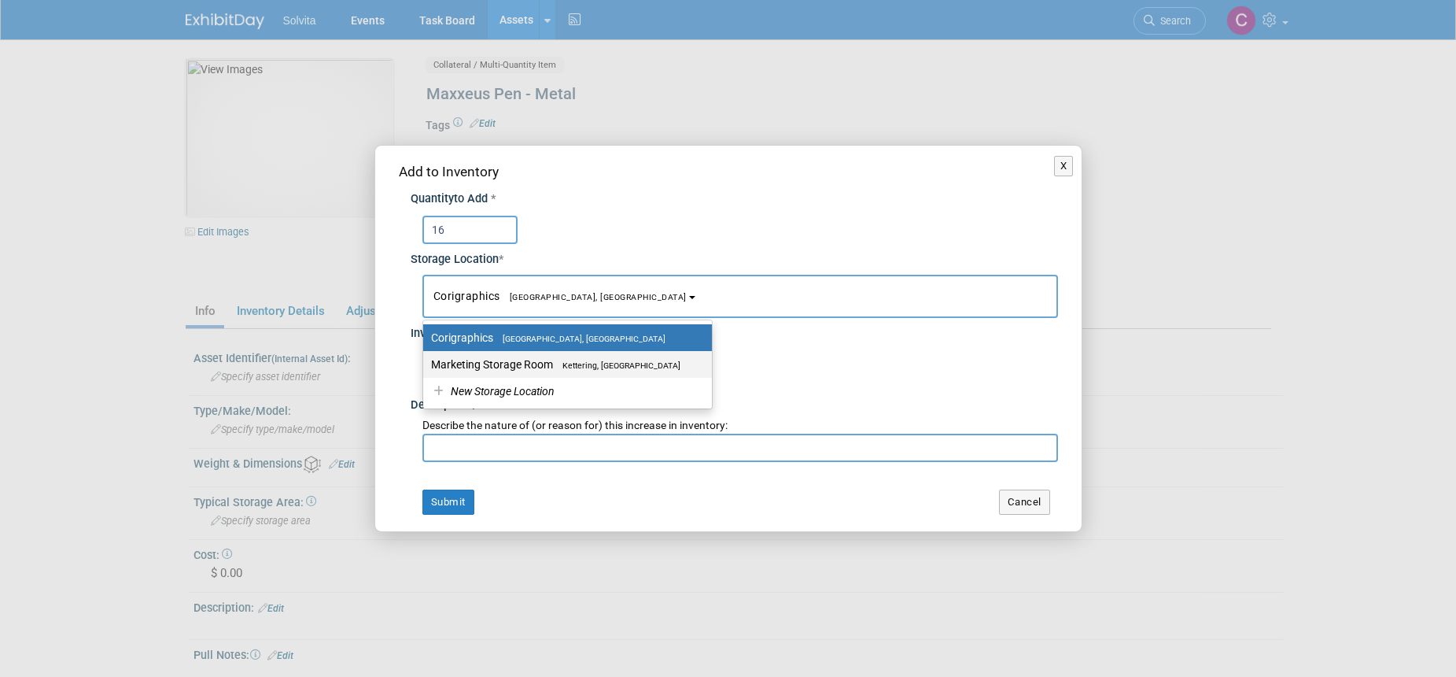
click at [504, 357] on label "Marketing Storage Room Kettering, OH" at bounding box center [563, 364] width 265 height 20
click at [426, 360] on input "Marketing Storage Room Kettering, OH" at bounding box center [420, 365] width 10 height 10
select select "11223481"
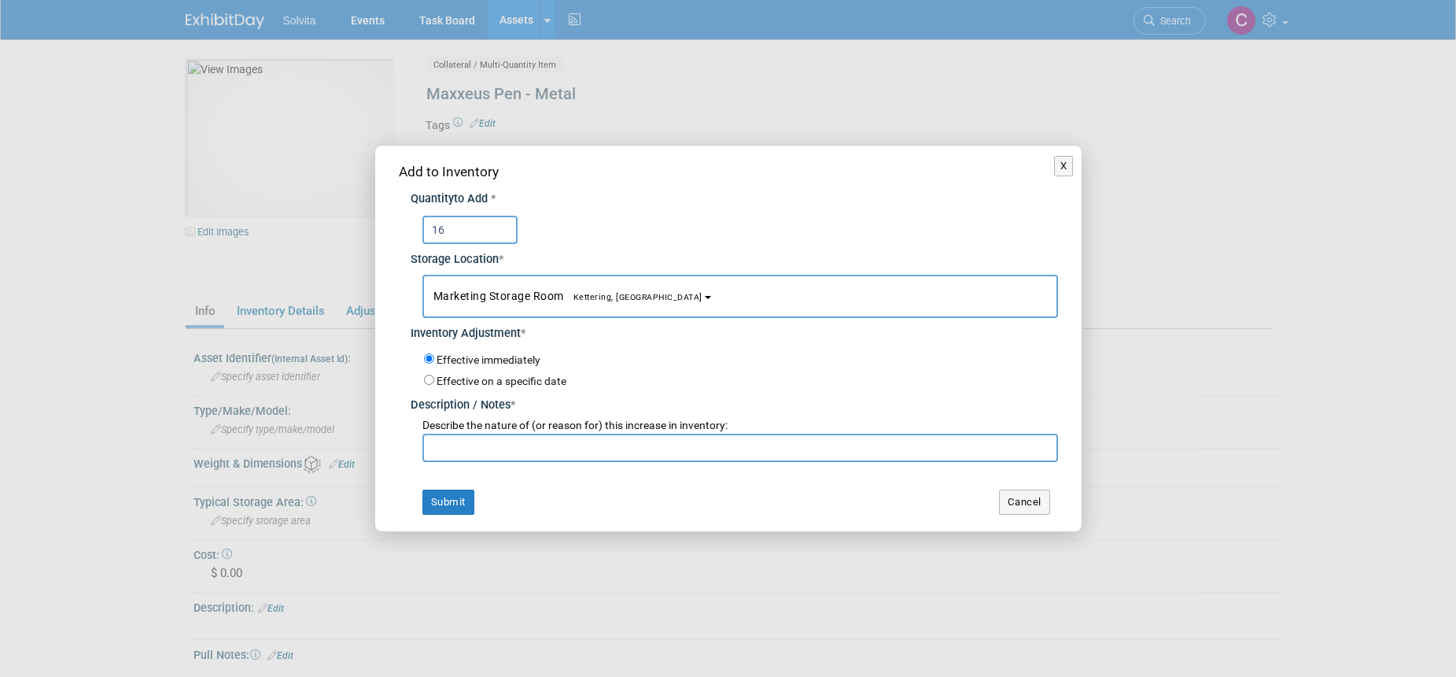
click at [497, 444] on input "text" at bounding box center [740, 447] width 636 height 28
type input "Returned from Implants NW"
click at [448, 496] on button "Submit" at bounding box center [448, 501] width 52 height 25
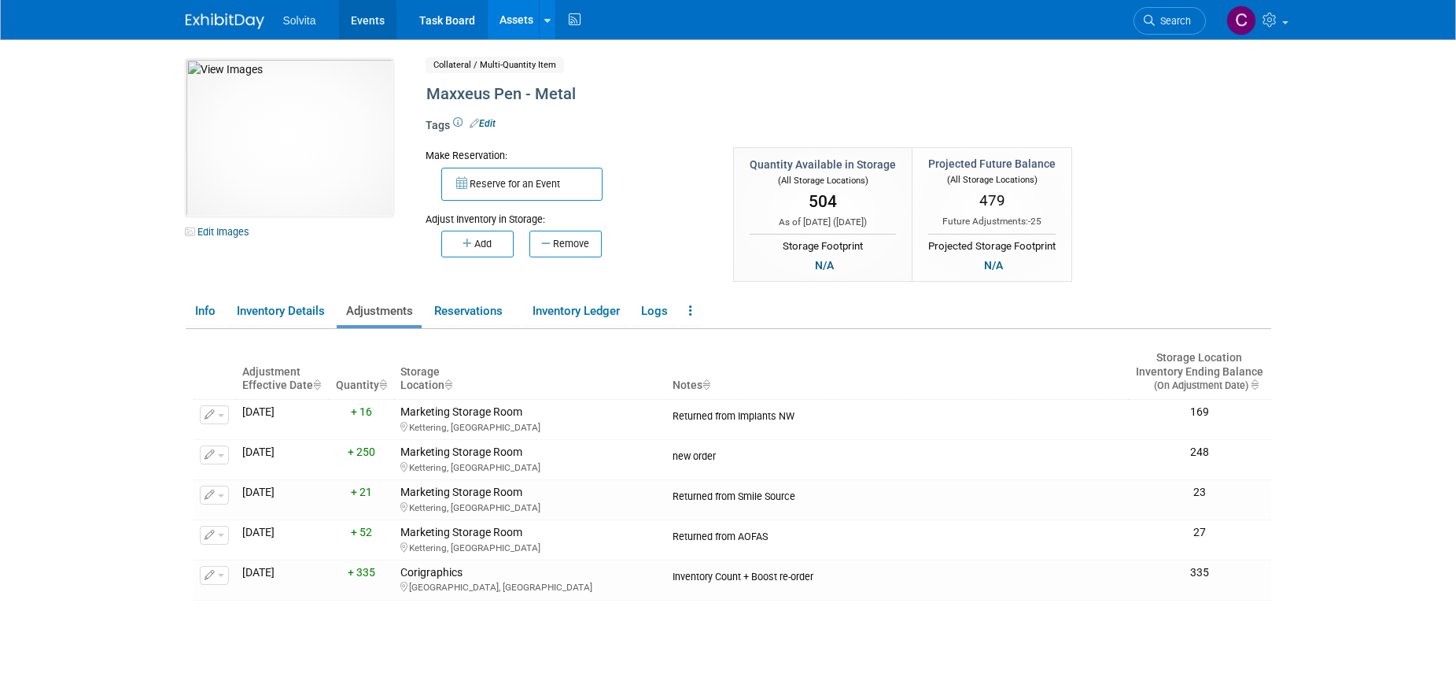
click at [357, 13] on link "Events" at bounding box center [367, 19] width 57 height 39
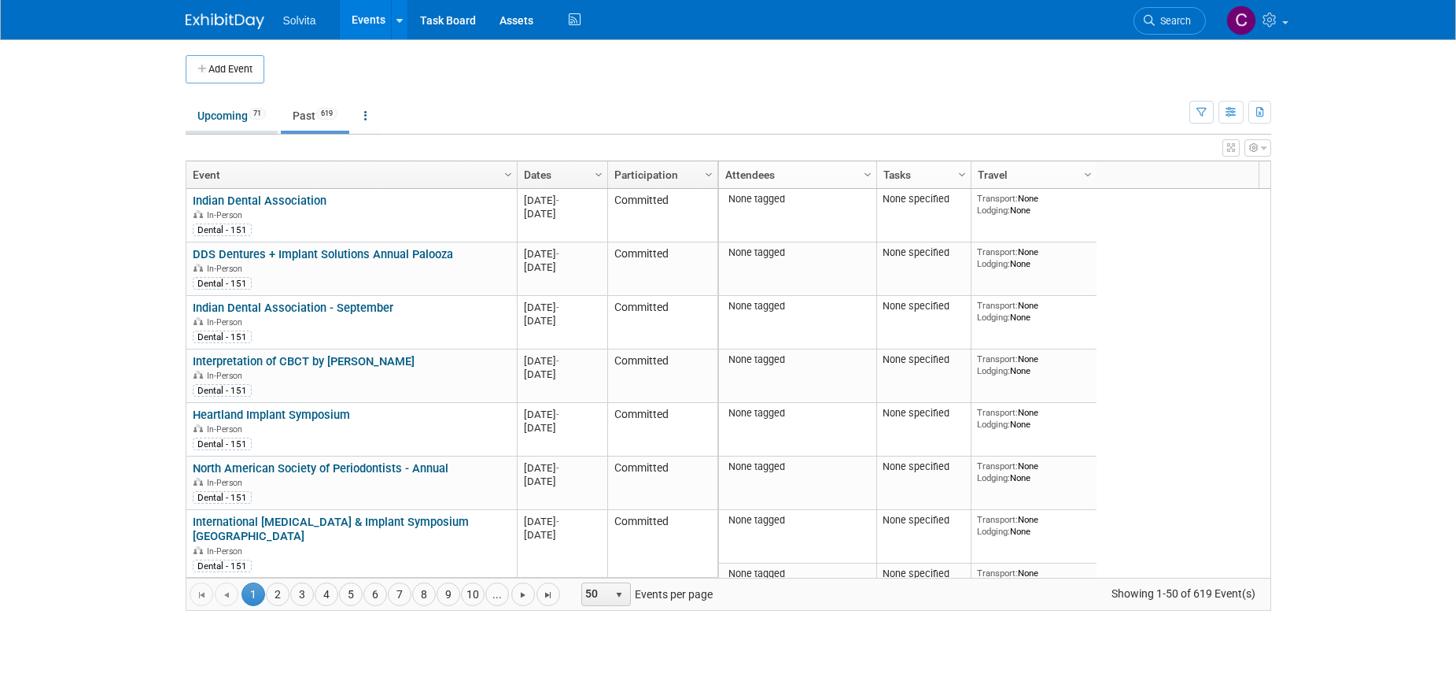
click at [233, 113] on link "Upcoming 71" at bounding box center [232, 116] width 92 height 30
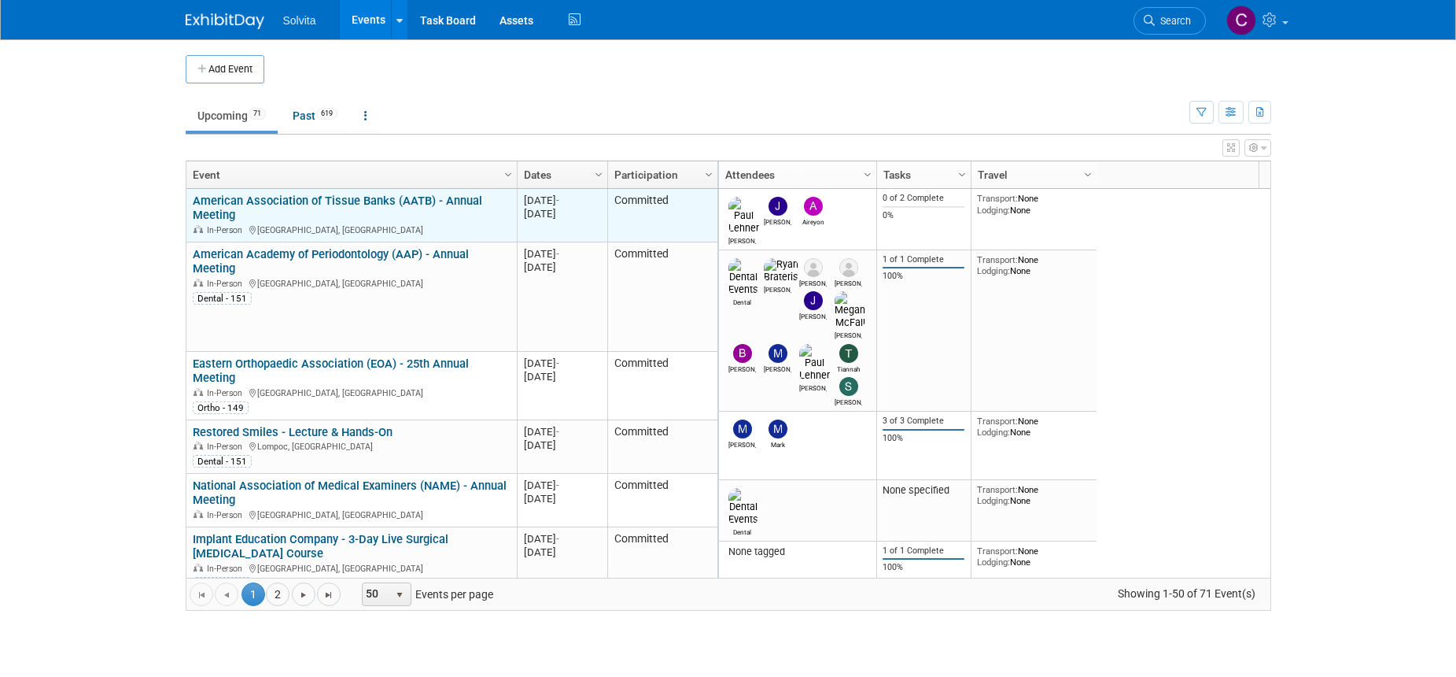
click at [326, 201] on link "American Association of Tissue Banks (AATB) - Annual Meeting" at bounding box center [337, 208] width 289 height 29
click at [0, 0] on div at bounding box center [0, 0] width 0 height 0
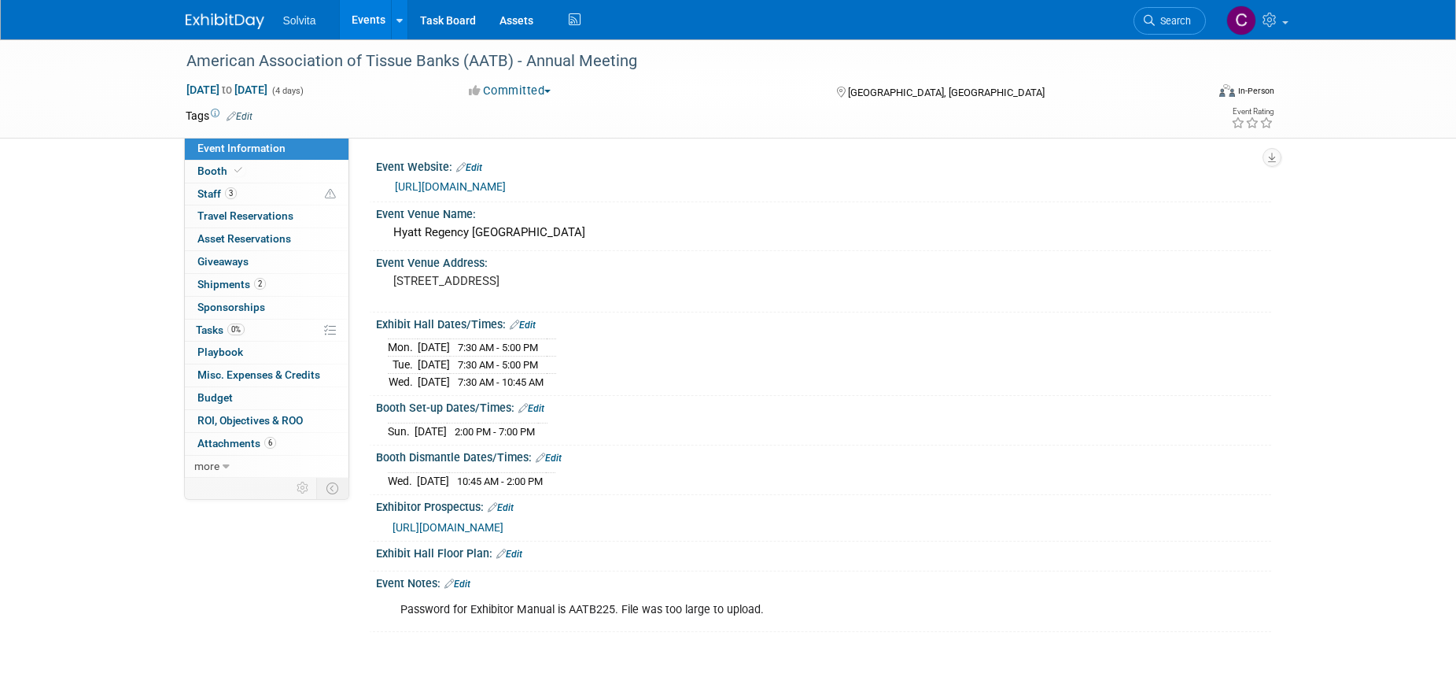
click at [362, 15] on link "Events" at bounding box center [368, 19] width 57 height 39
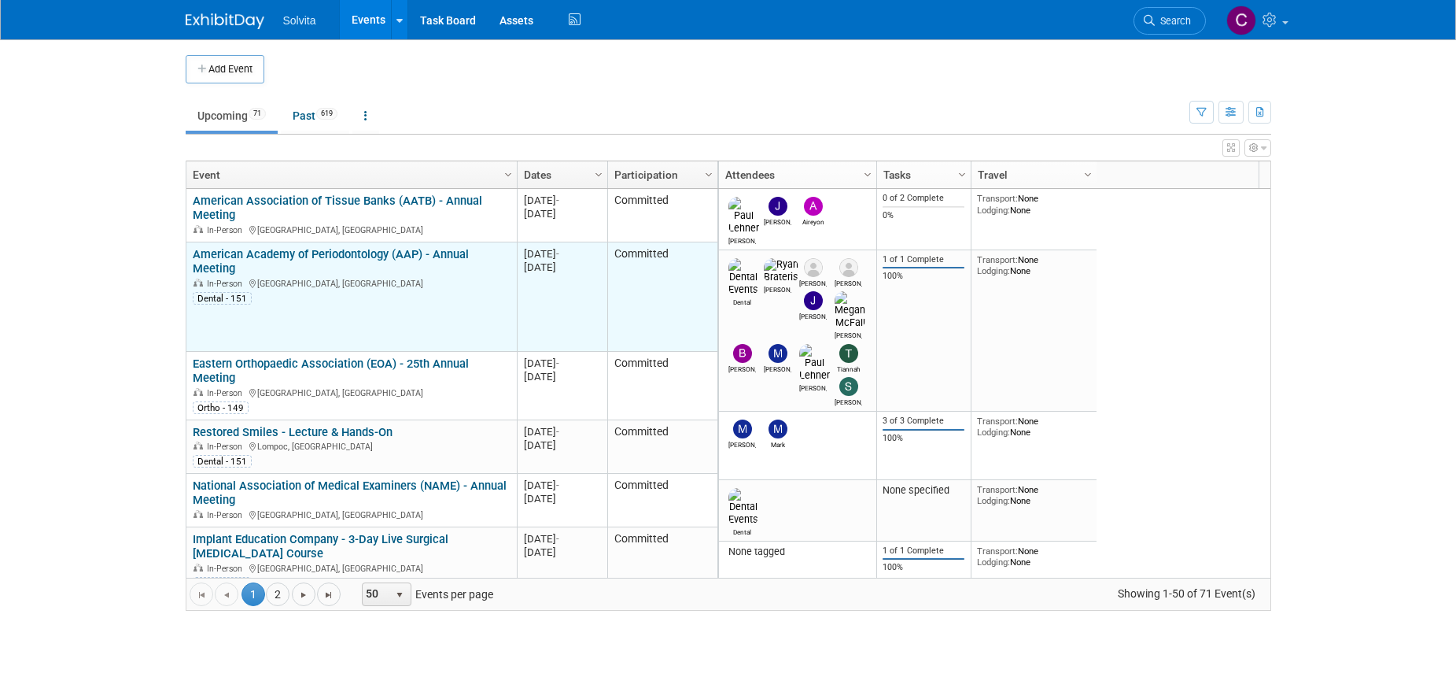
click at [342, 253] on link "American Academy of Periodontology (AAP) - Annual Meeting" at bounding box center [331, 261] width 276 height 29
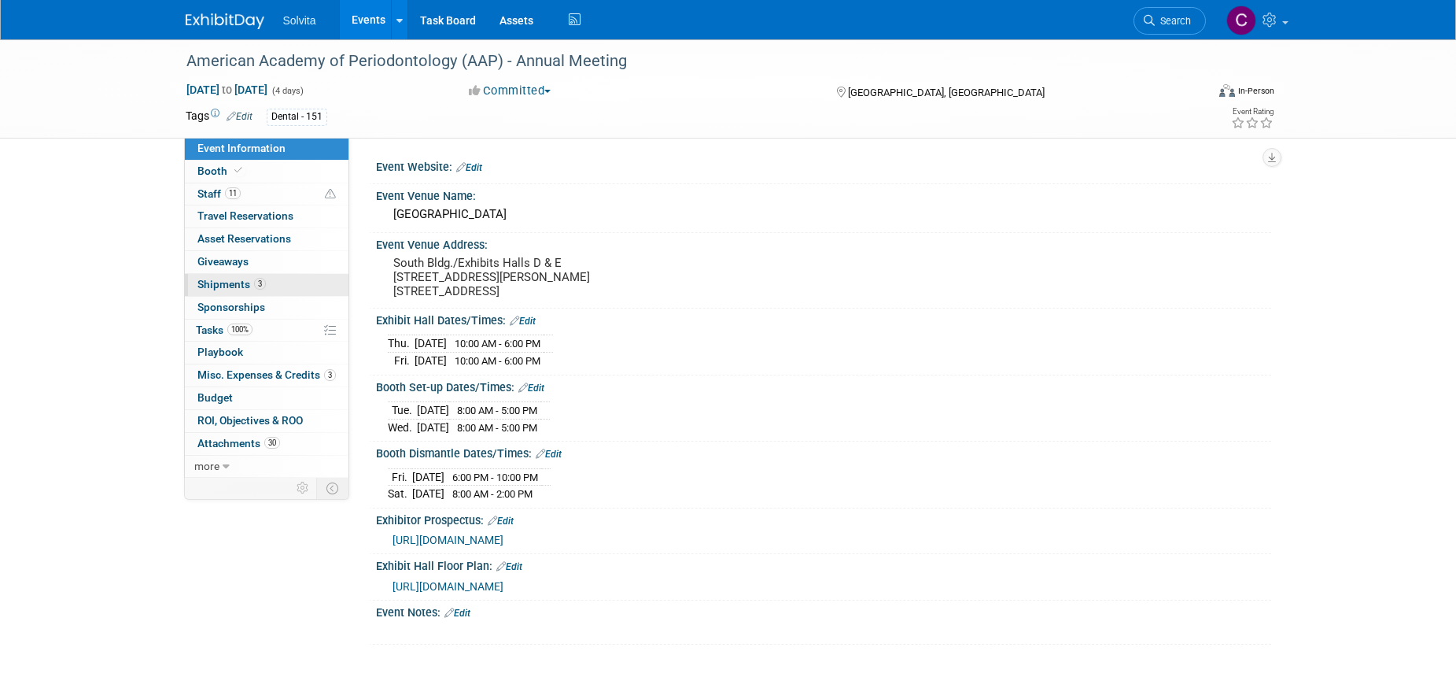
click at [219, 283] on span "Shipments 3" at bounding box center [231, 284] width 68 height 13
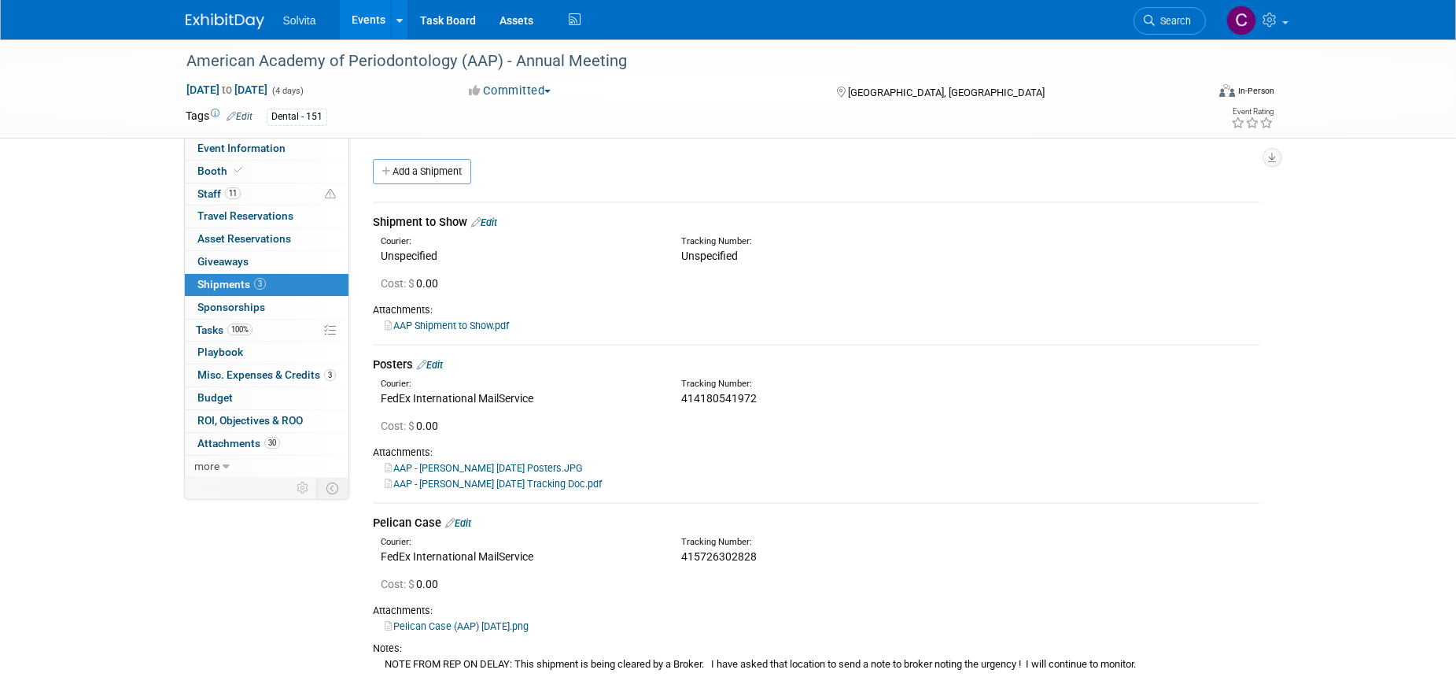
drag, startPoint x: 761, startPoint y: 547, endPoint x: 697, endPoint y: 563, distance: 65.8
click at [697, 563] on div "Tracking Number: 415726302828" at bounding box center [857, 550] width 376 height 28
drag, startPoint x: 697, startPoint y: 563, endPoint x: 777, endPoint y: 568, distance: 80.4
click at [777, 568] on div at bounding box center [816, 567] width 910 height 5
drag, startPoint x: 773, startPoint y: 560, endPoint x: 683, endPoint y: 553, distance: 90.7
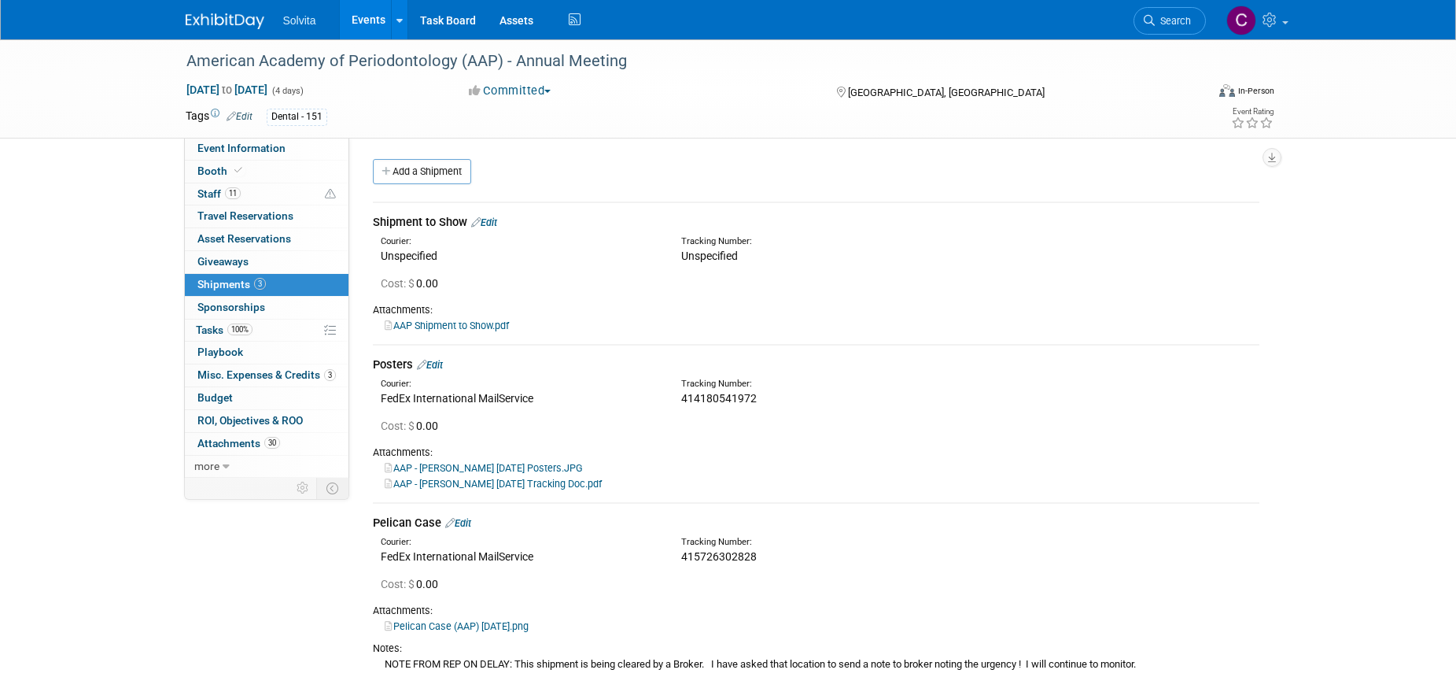
click at [683, 553] on div "415726302828" at bounding box center [857, 556] width 352 height 16
copy span "415726302828"
